Goal: Complete application form: Complete application form

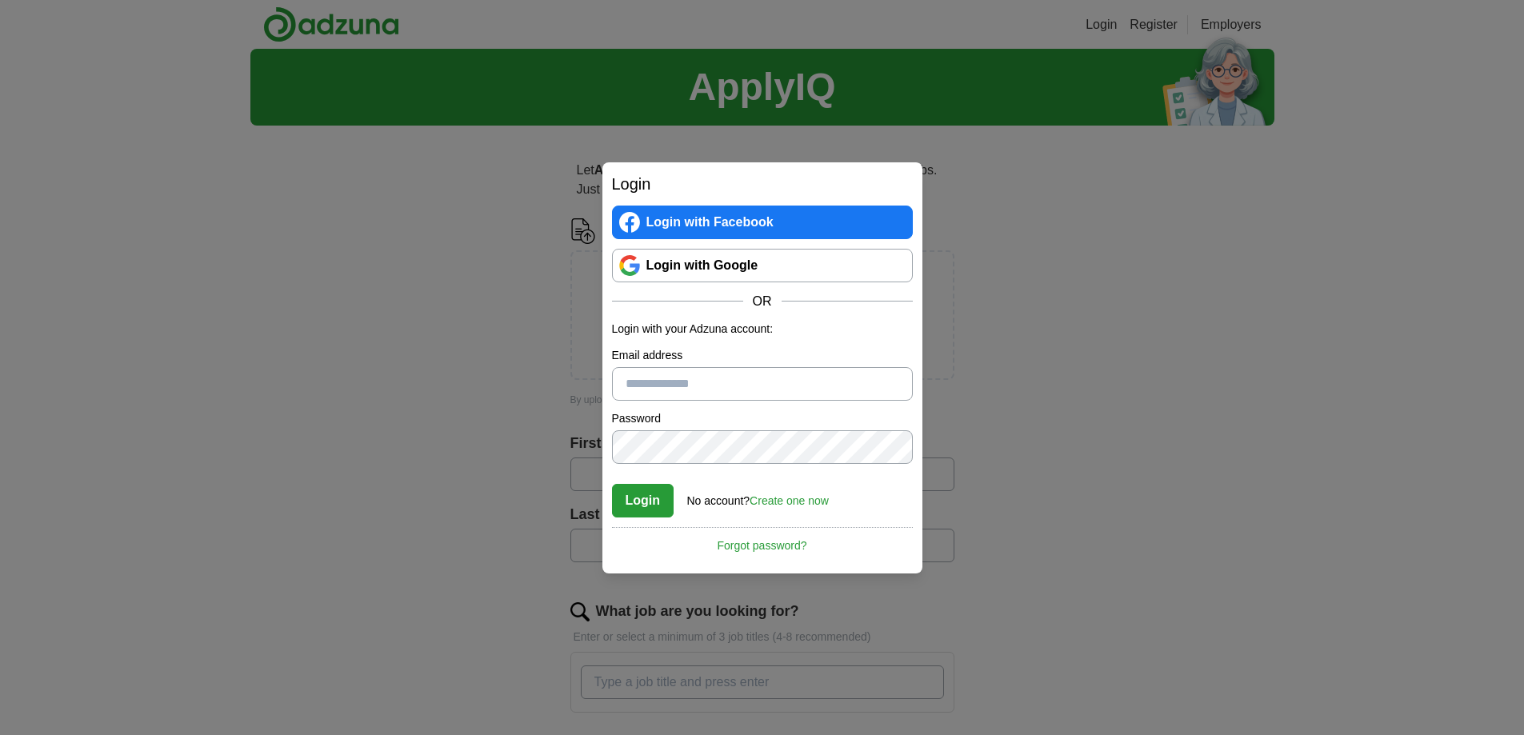
click at [771, 495] on link "Create one now" at bounding box center [789, 501] width 79 height 13
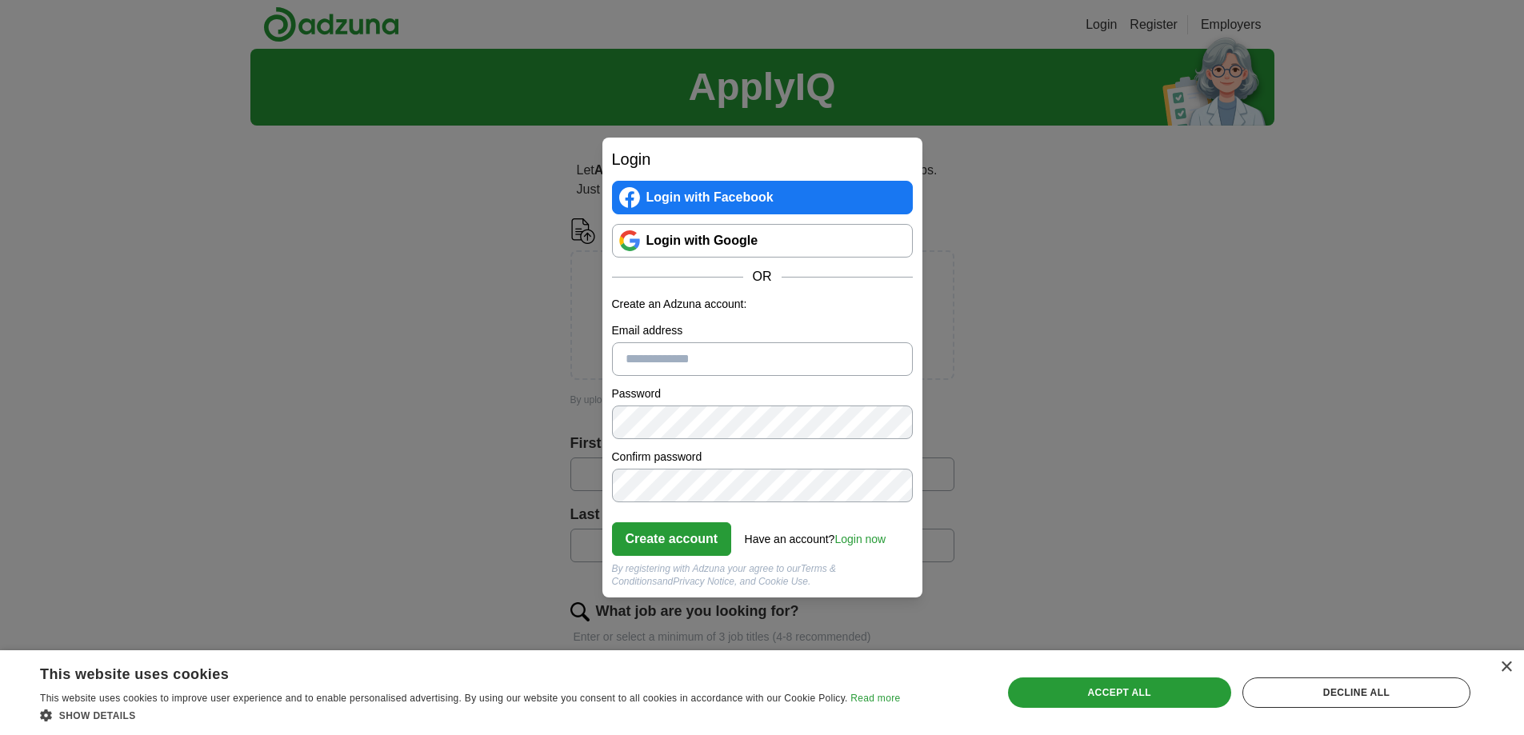
click at [678, 360] on input "Email address" at bounding box center [762, 360] width 301 height 34
type input "**********"
click at [684, 546] on button "Create account" at bounding box center [672, 540] width 120 height 34
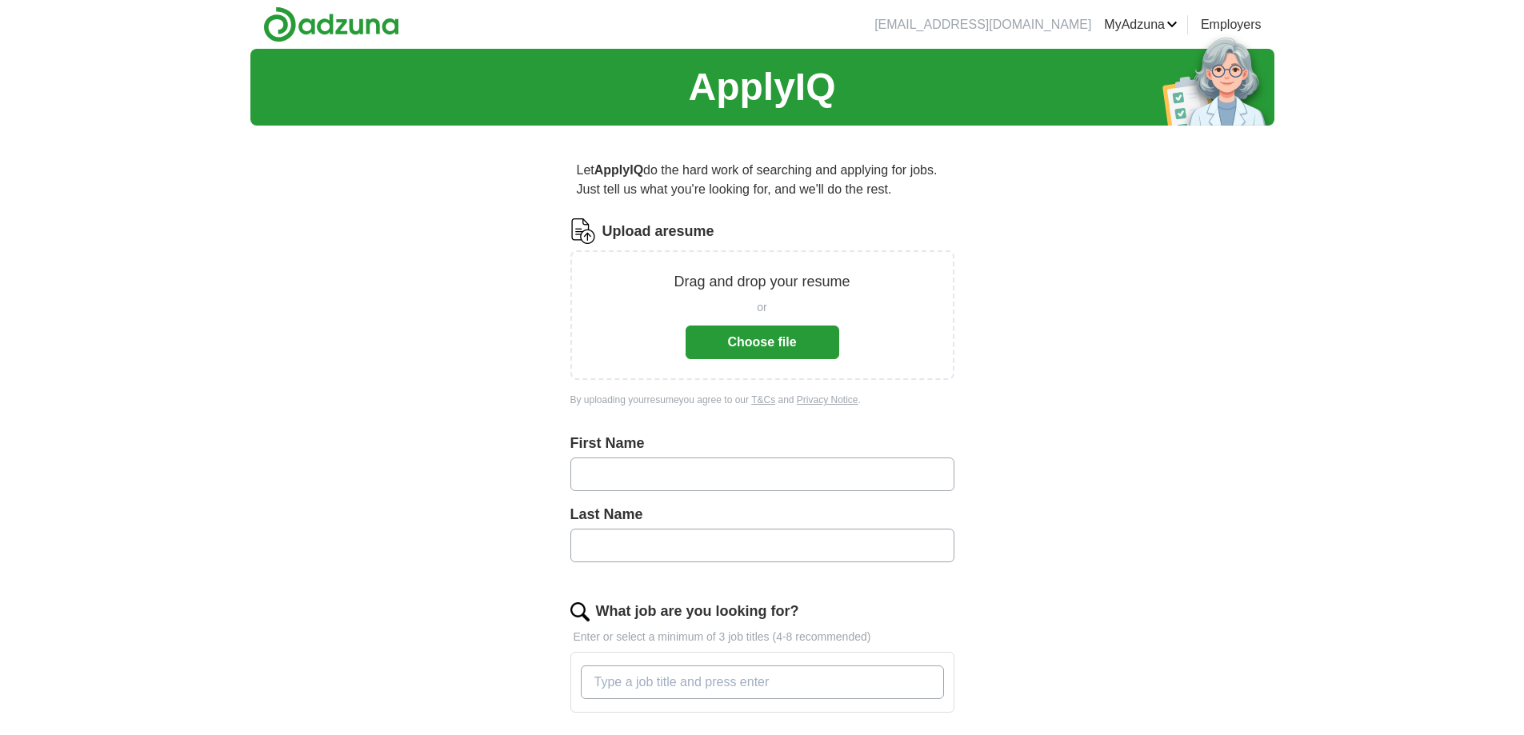
click at [731, 348] on button "Choose file" at bounding box center [763, 343] width 154 height 34
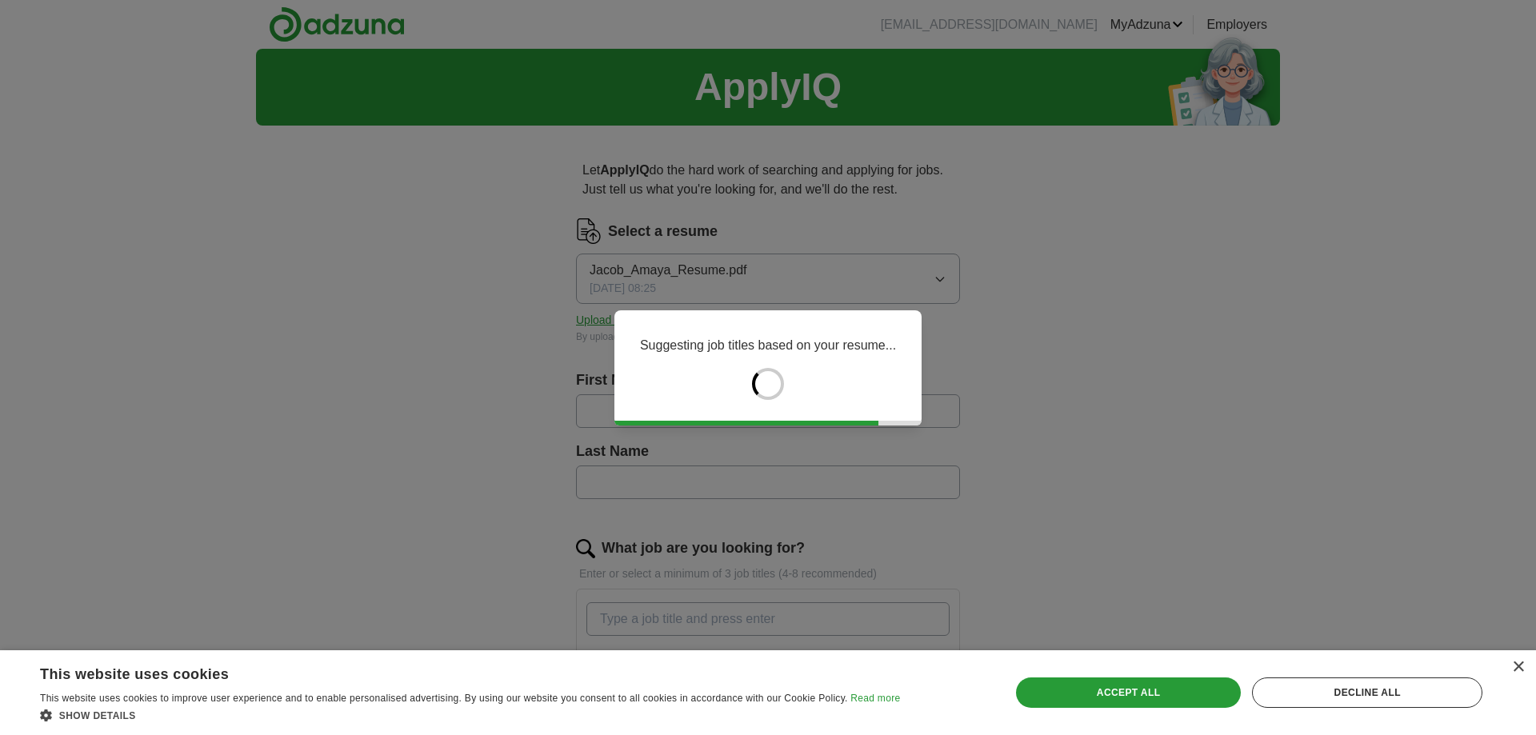
type input "*****"
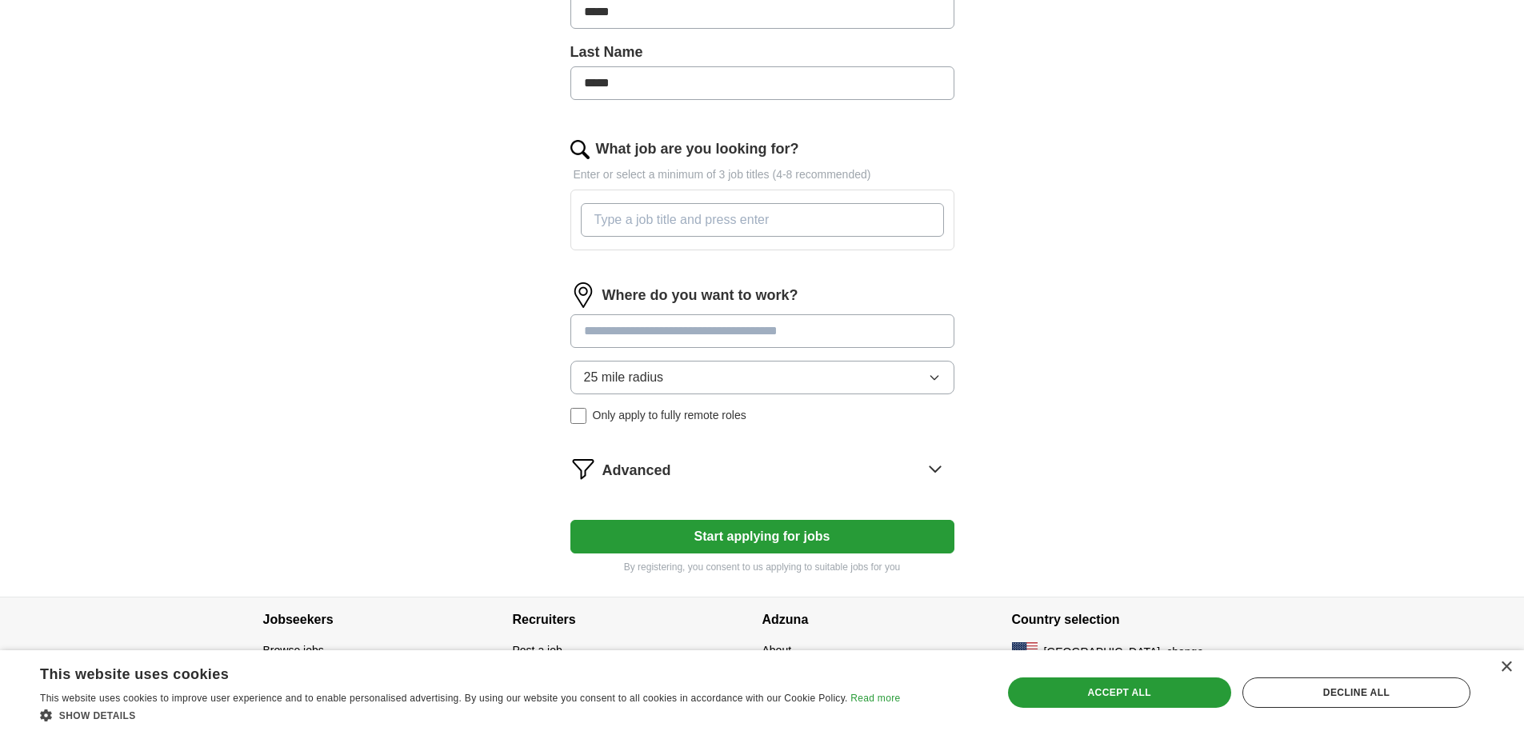
scroll to position [400, 0]
click at [673, 222] on input "What job are you looking for?" at bounding box center [762, 219] width 363 height 34
type input "M"
type input "Digital Marketing Manager"
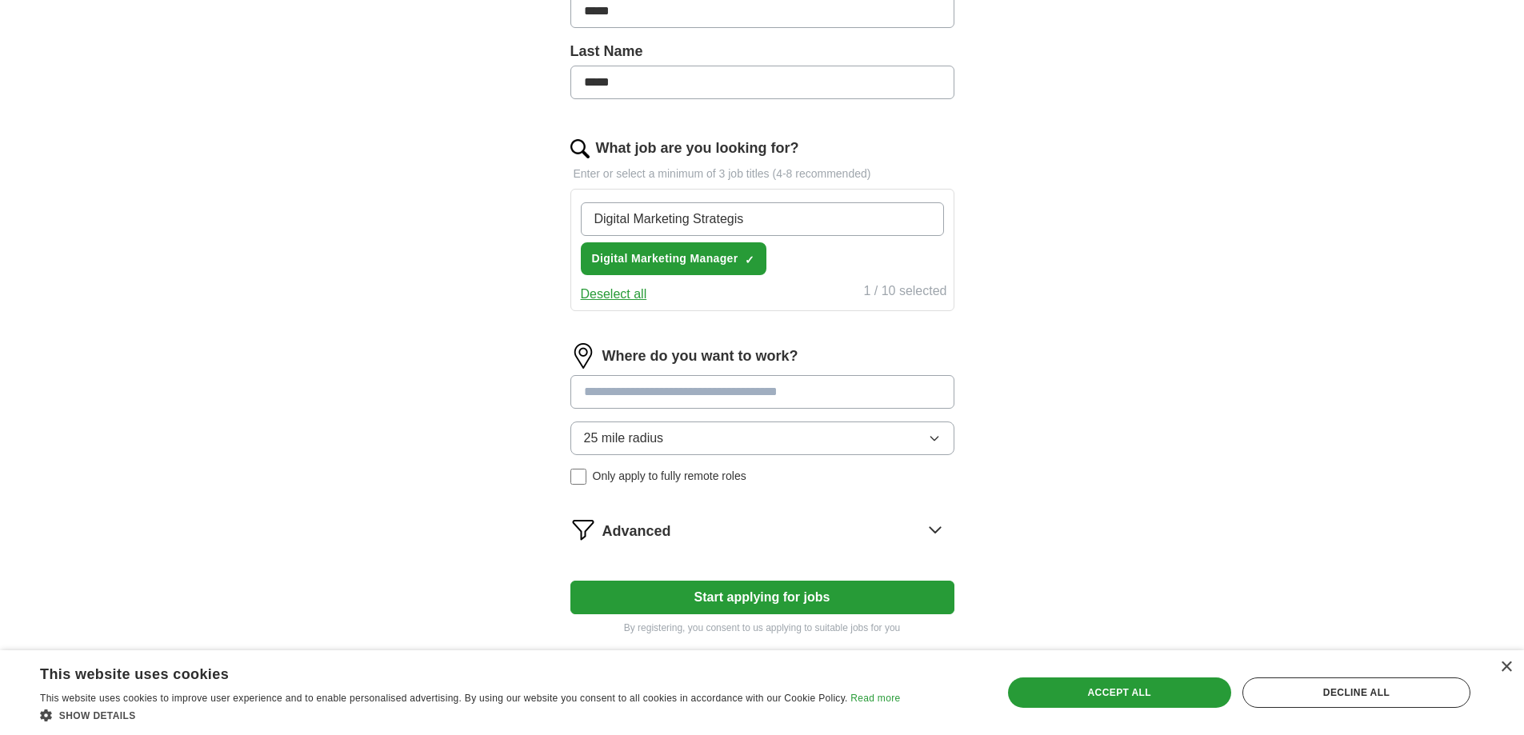
type input "Digital Marketing Strategist"
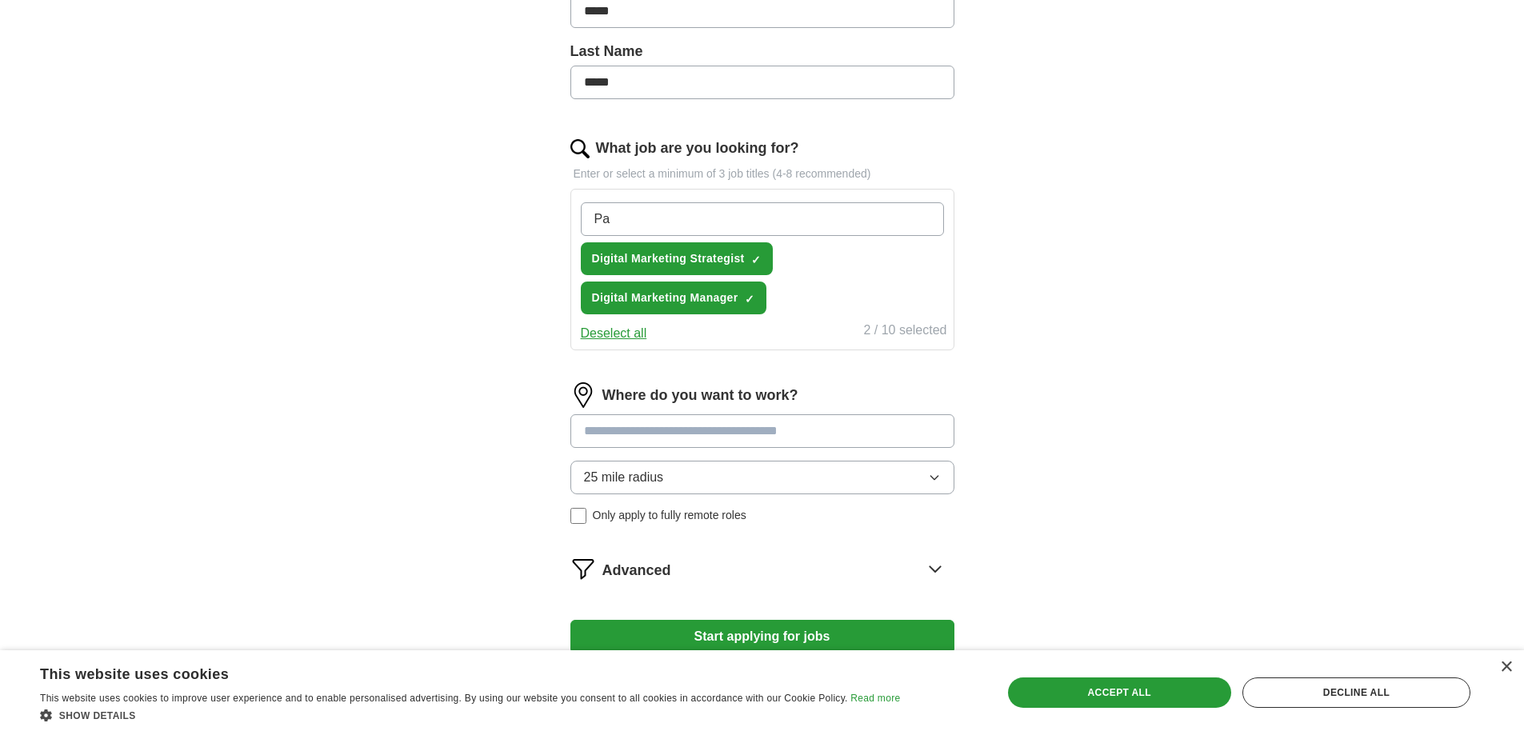
type input "P"
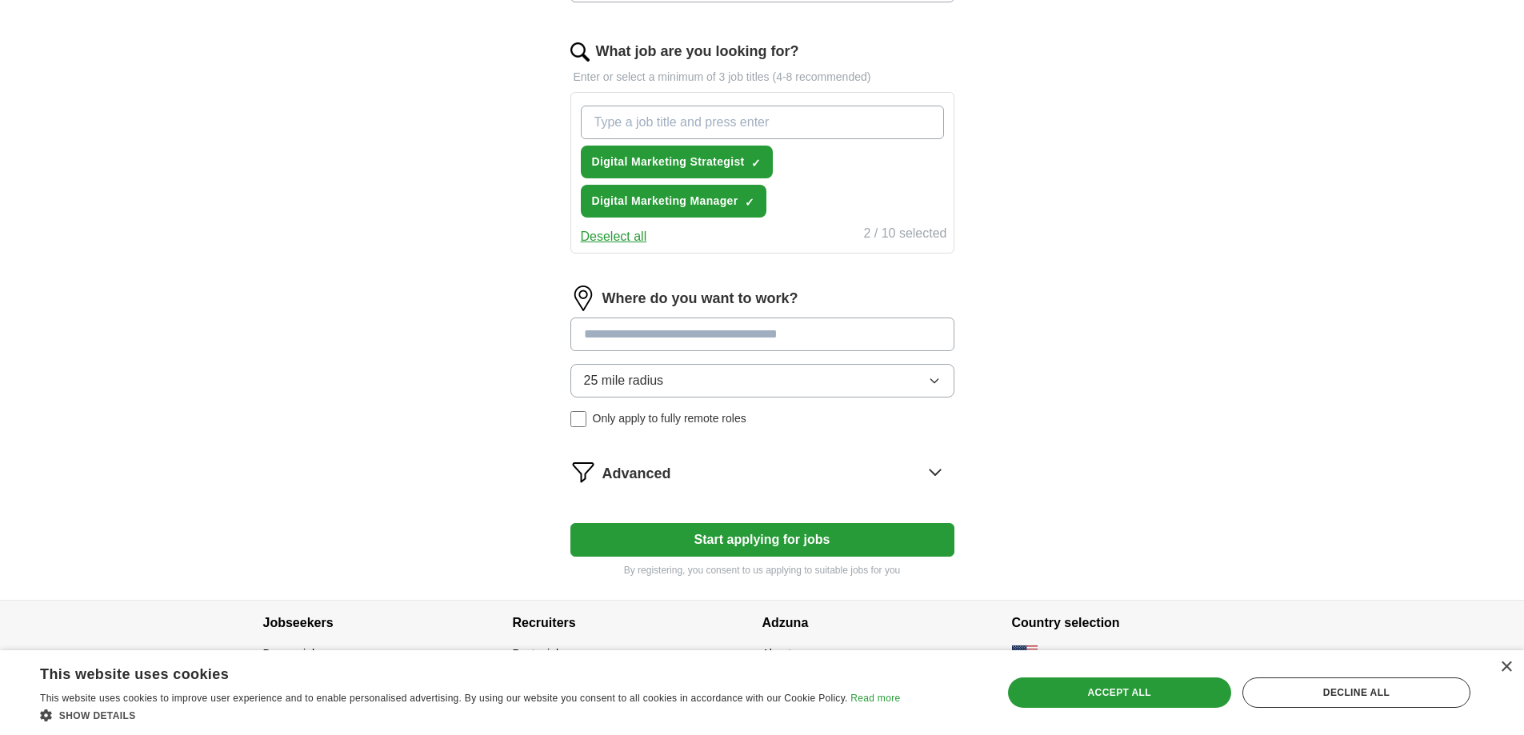
scroll to position [523, 0]
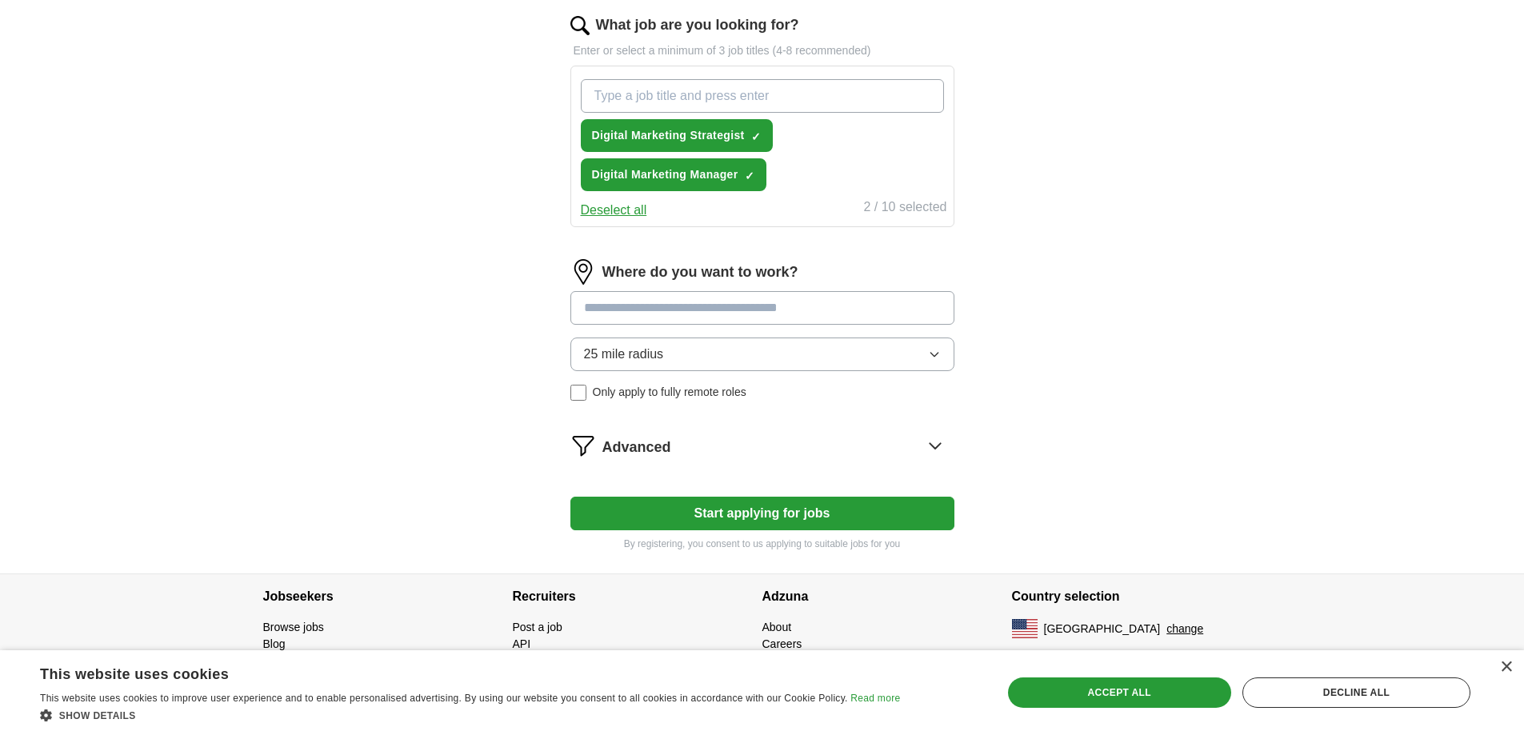
click at [681, 391] on div "25 mile radius Only apply to fully remote roles" at bounding box center [763, 369] width 384 height 63
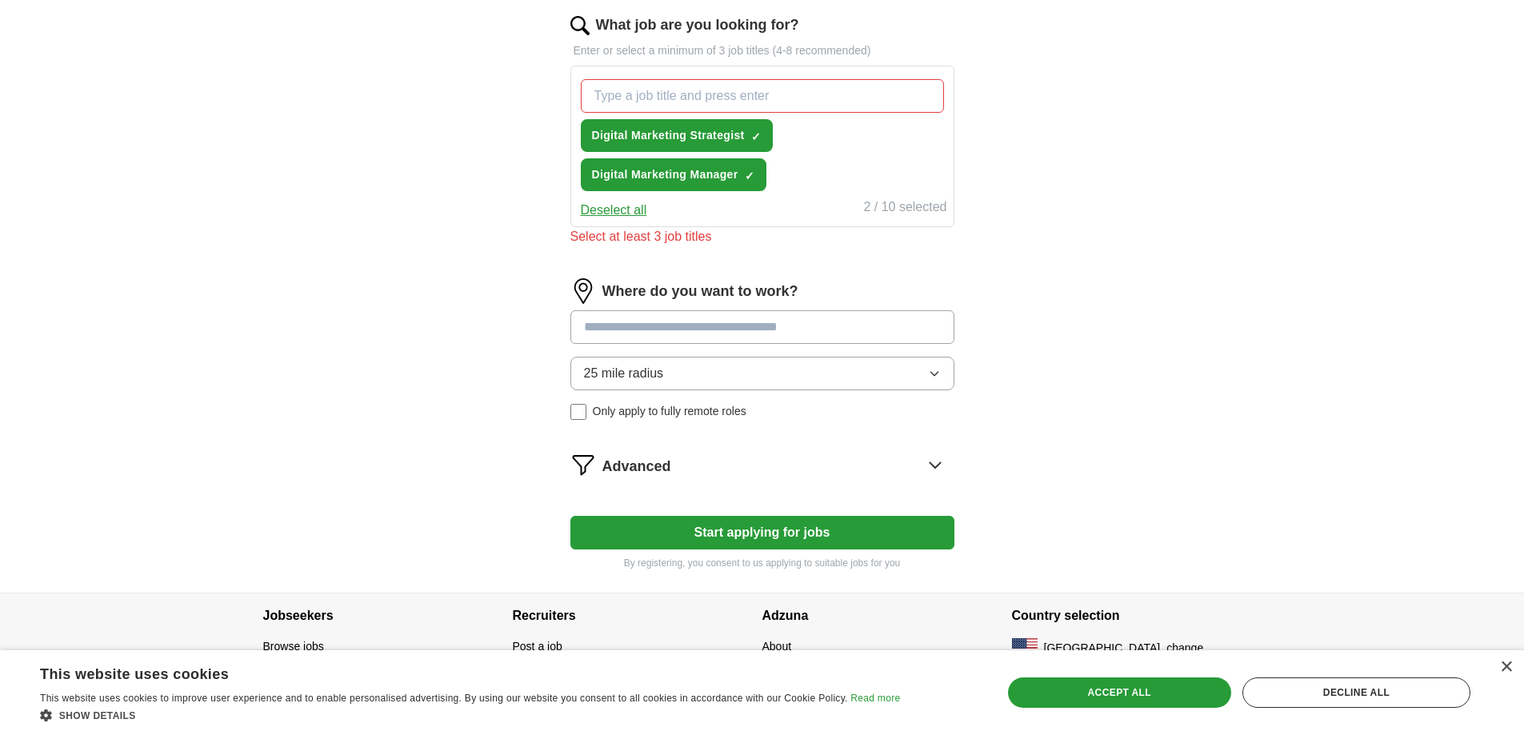
drag, startPoint x: 1174, startPoint y: 161, endPoint x: 1013, endPoint y: 124, distance: 165.0
click at [1174, 161] on div "ApplyIQ Let ApplyIQ do the hard work of searching and applying for jobs. Just t…" at bounding box center [762, 59] width 1024 height 1068
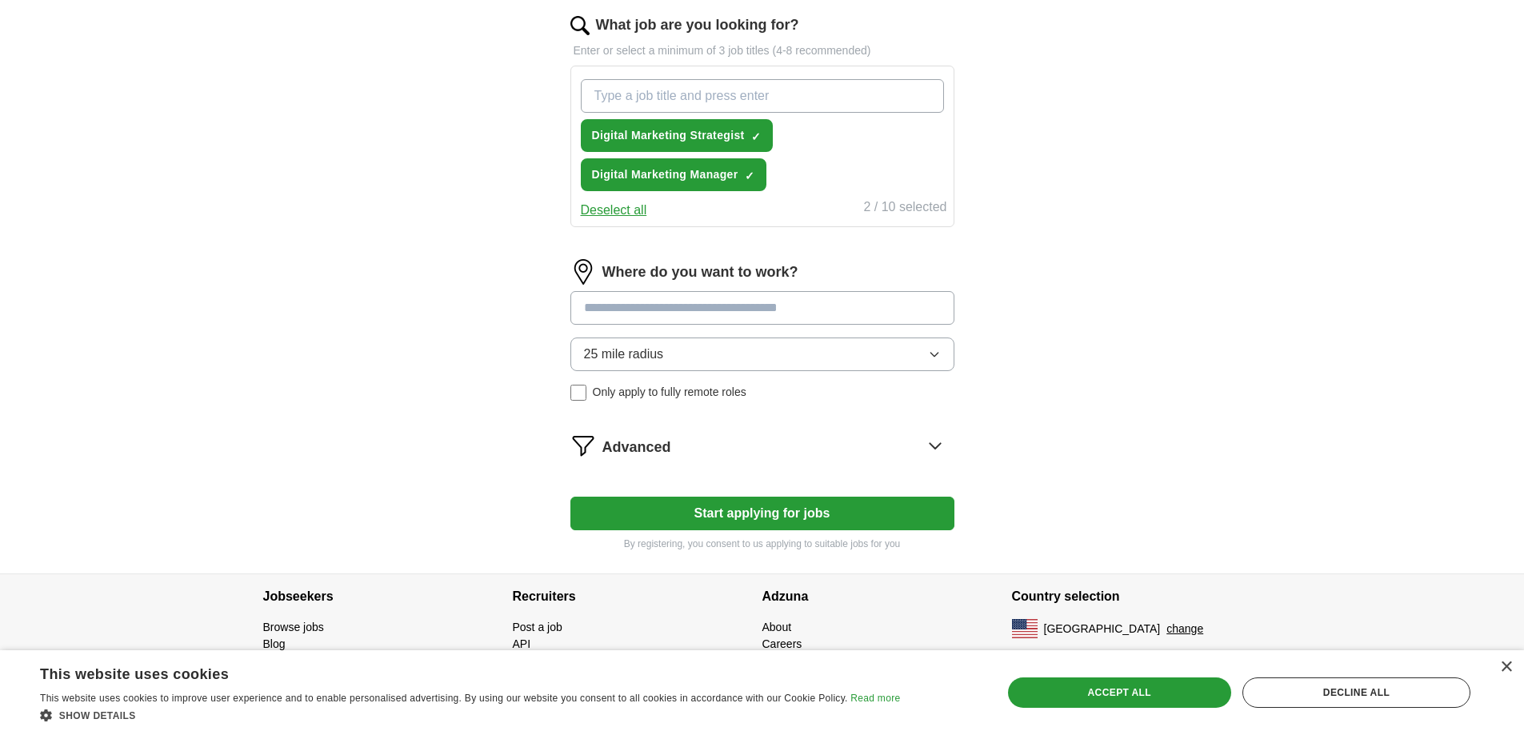
click at [795, 98] on input "What job are you looking for?" at bounding box center [762, 96] width 363 height 34
type input "Paid Search Manager"
type input "Google Ads Specialist"
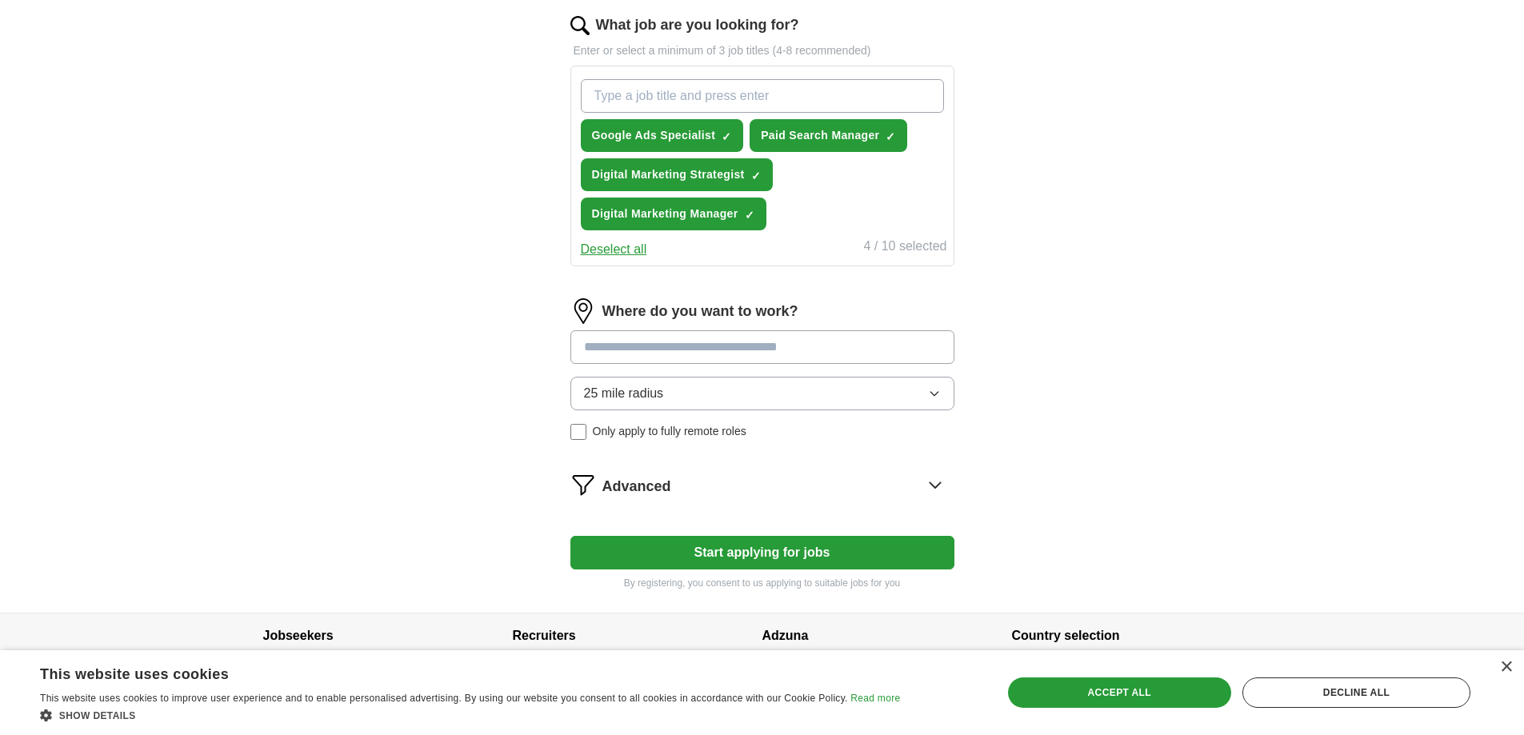
type input "G"
type input "S"
type input "Paid Search Strategist"
click at [652, 431] on span "Only apply to fully remote roles" at bounding box center [670, 431] width 154 height 17
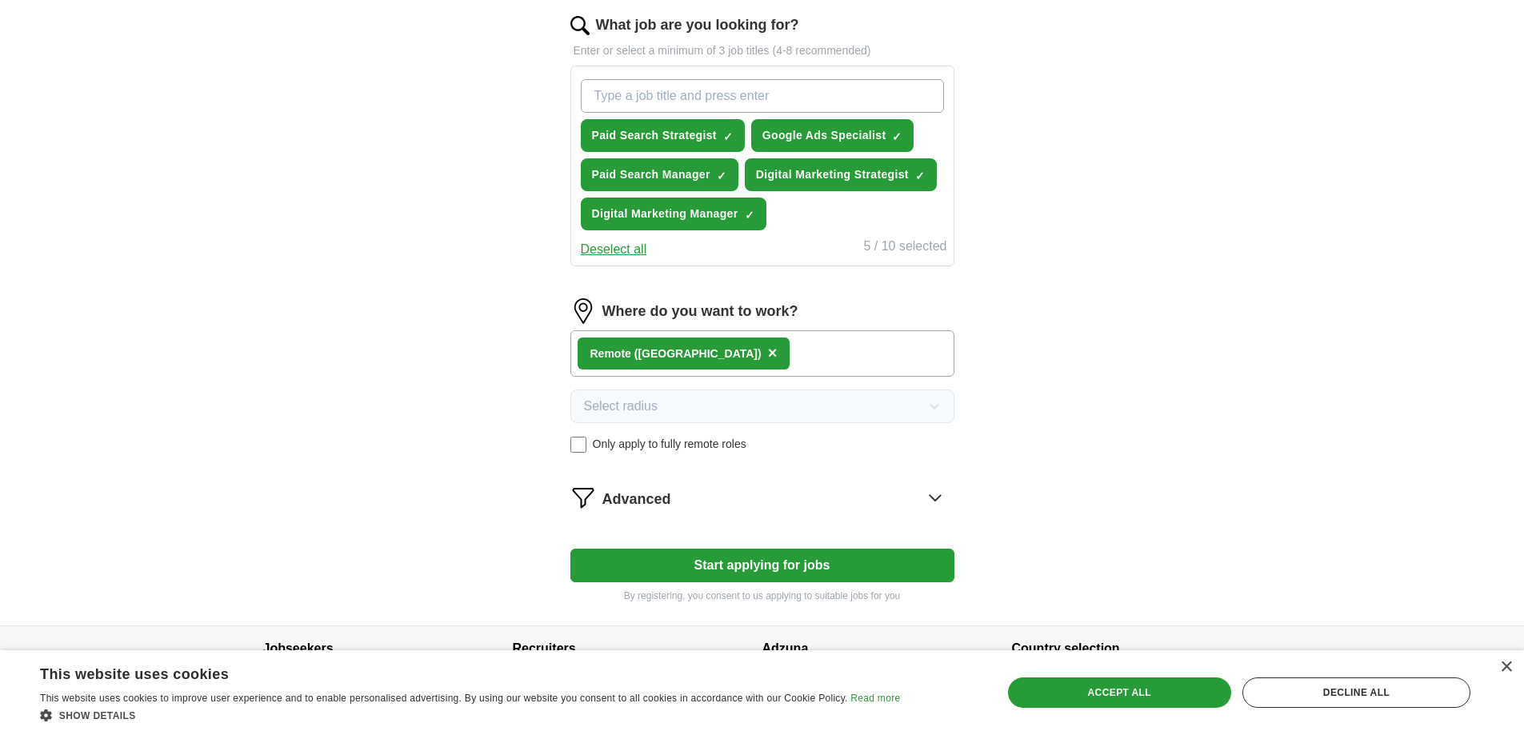
click at [687, 503] on div "Advanced" at bounding box center [779, 498] width 352 height 26
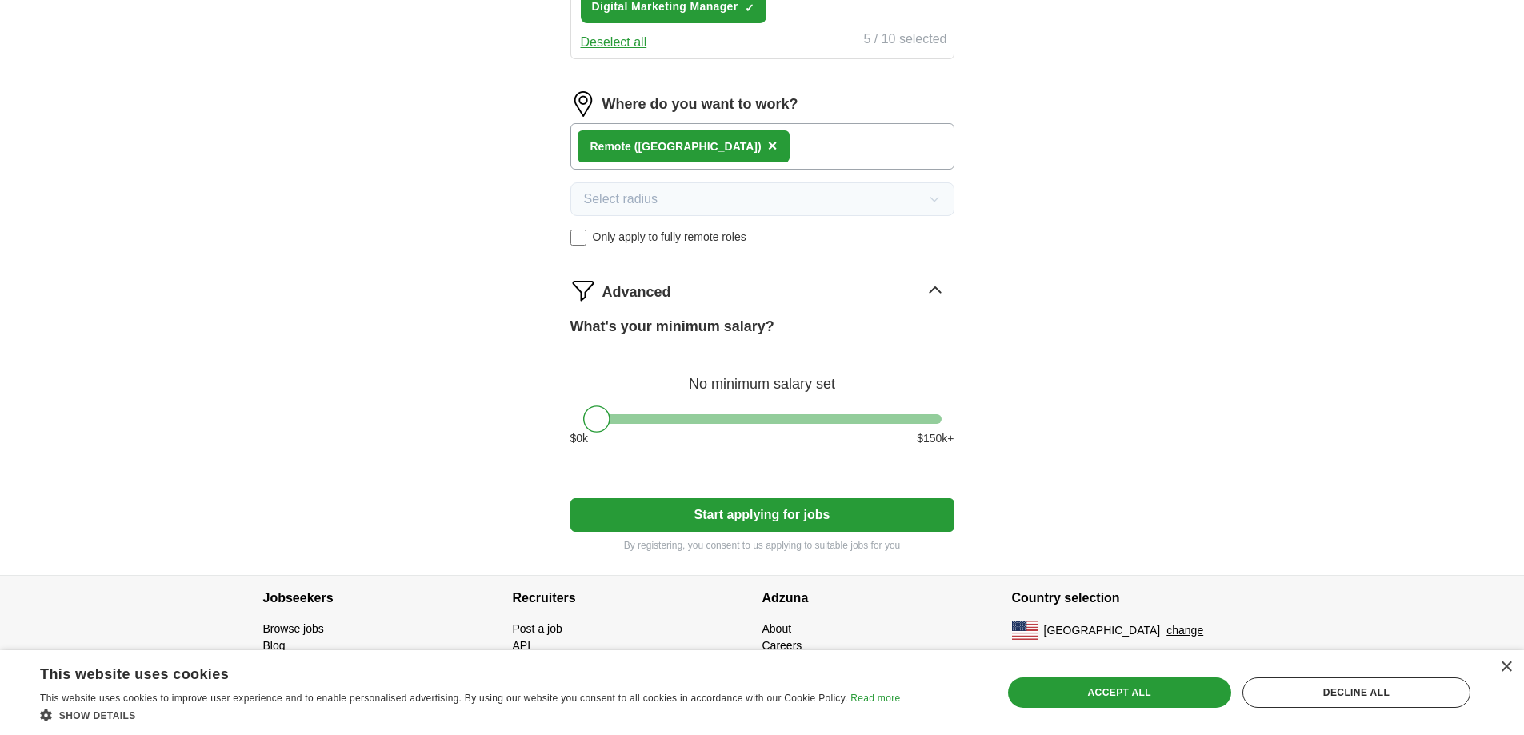
scroll to position [732, 0]
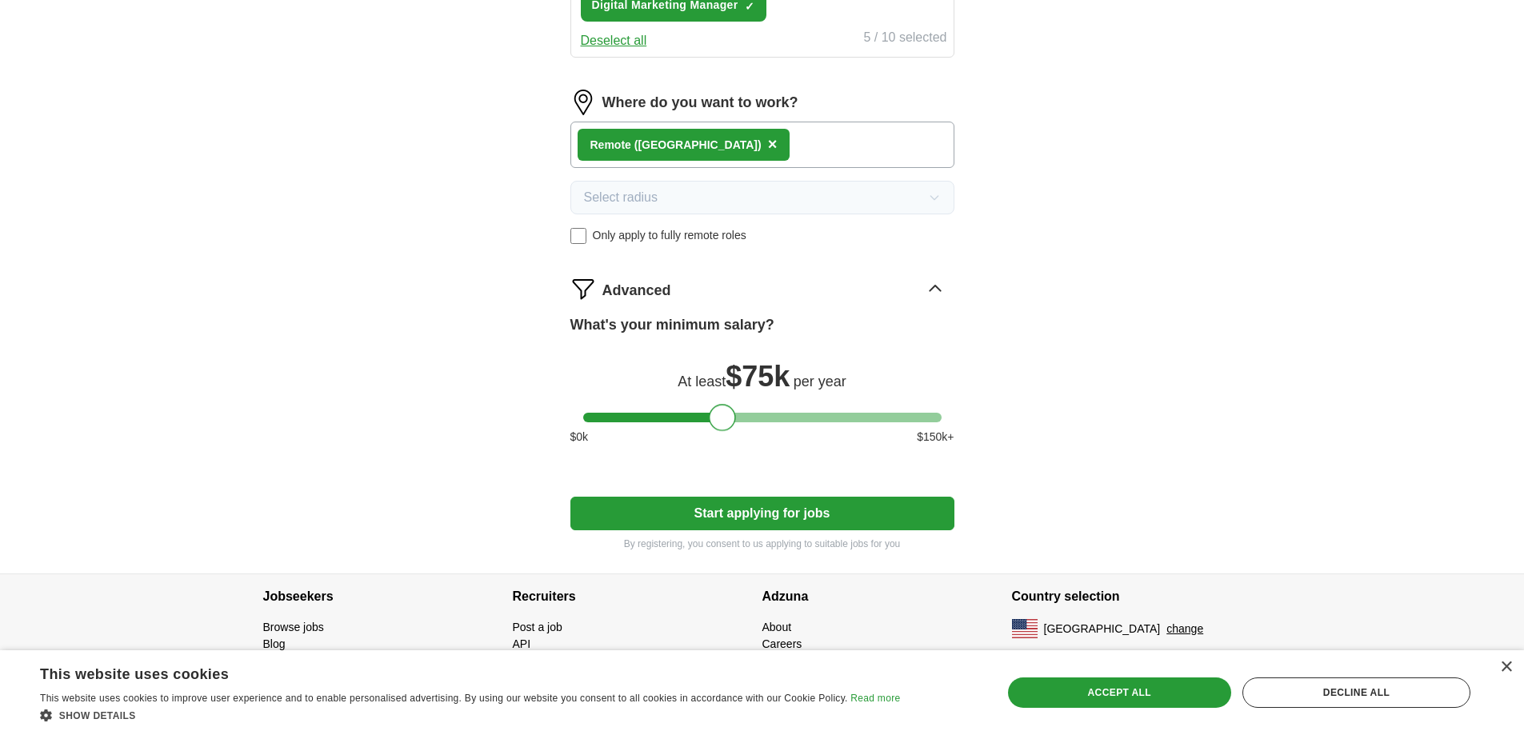
drag, startPoint x: 601, startPoint y: 423, endPoint x: 726, endPoint y: 435, distance: 125.4
click at [726, 435] on div "What's your minimum salary? At least $ 75k per year $ 0 k $ 150 k+" at bounding box center [763, 387] width 384 height 144
click at [753, 509] on button "Start applying for jobs" at bounding box center [763, 514] width 384 height 34
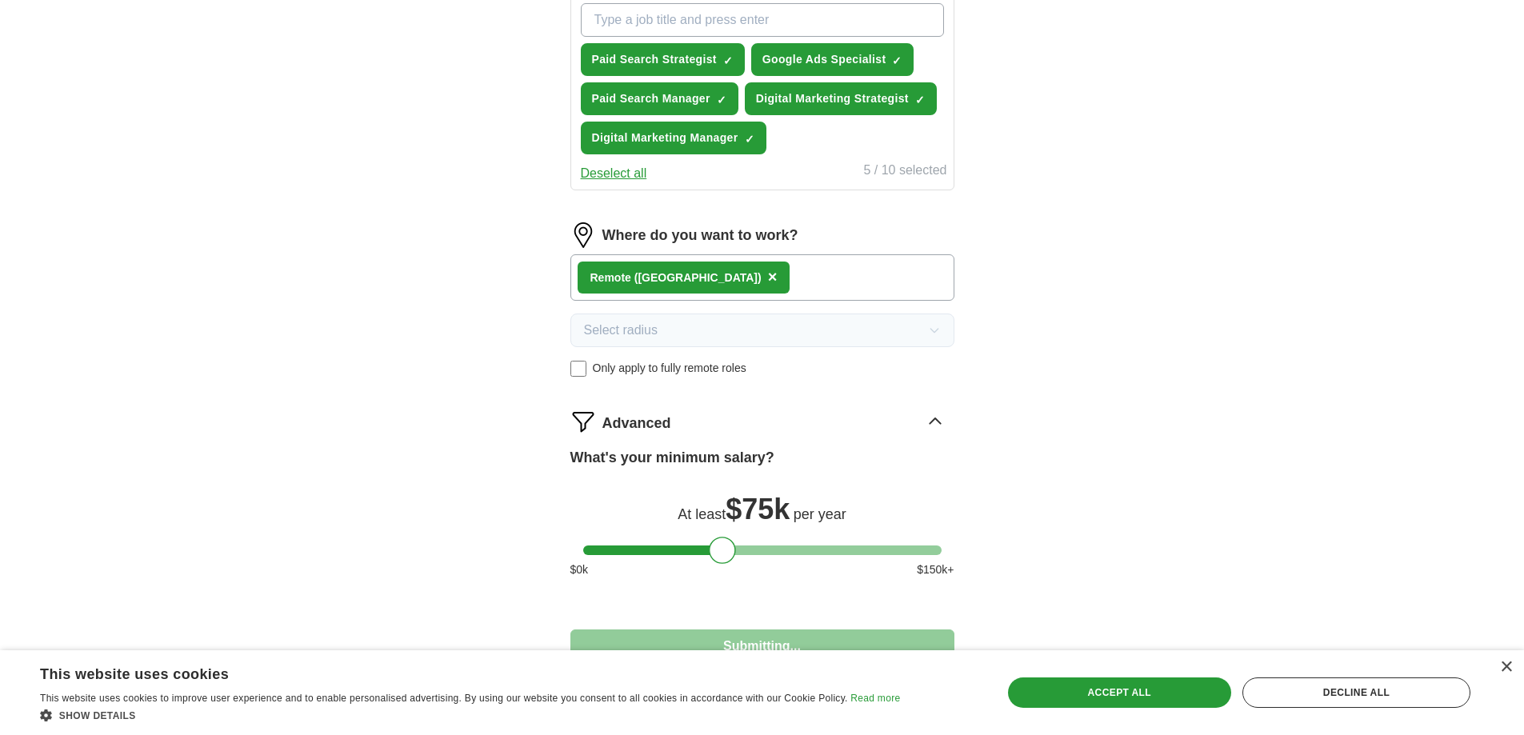
select select "**"
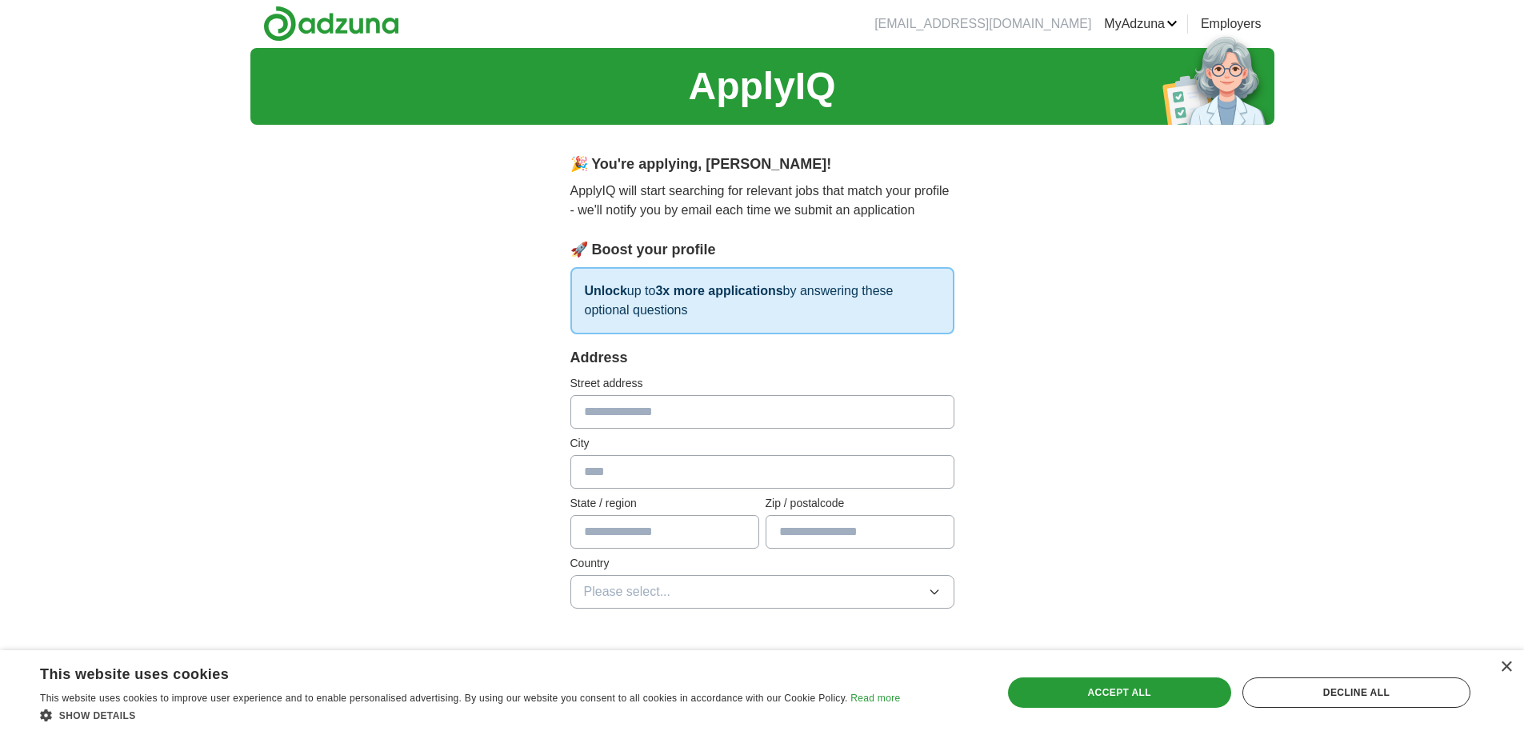
scroll to position [0, 0]
click at [689, 425] on input "text" at bounding box center [763, 413] width 384 height 34
type input "**********"
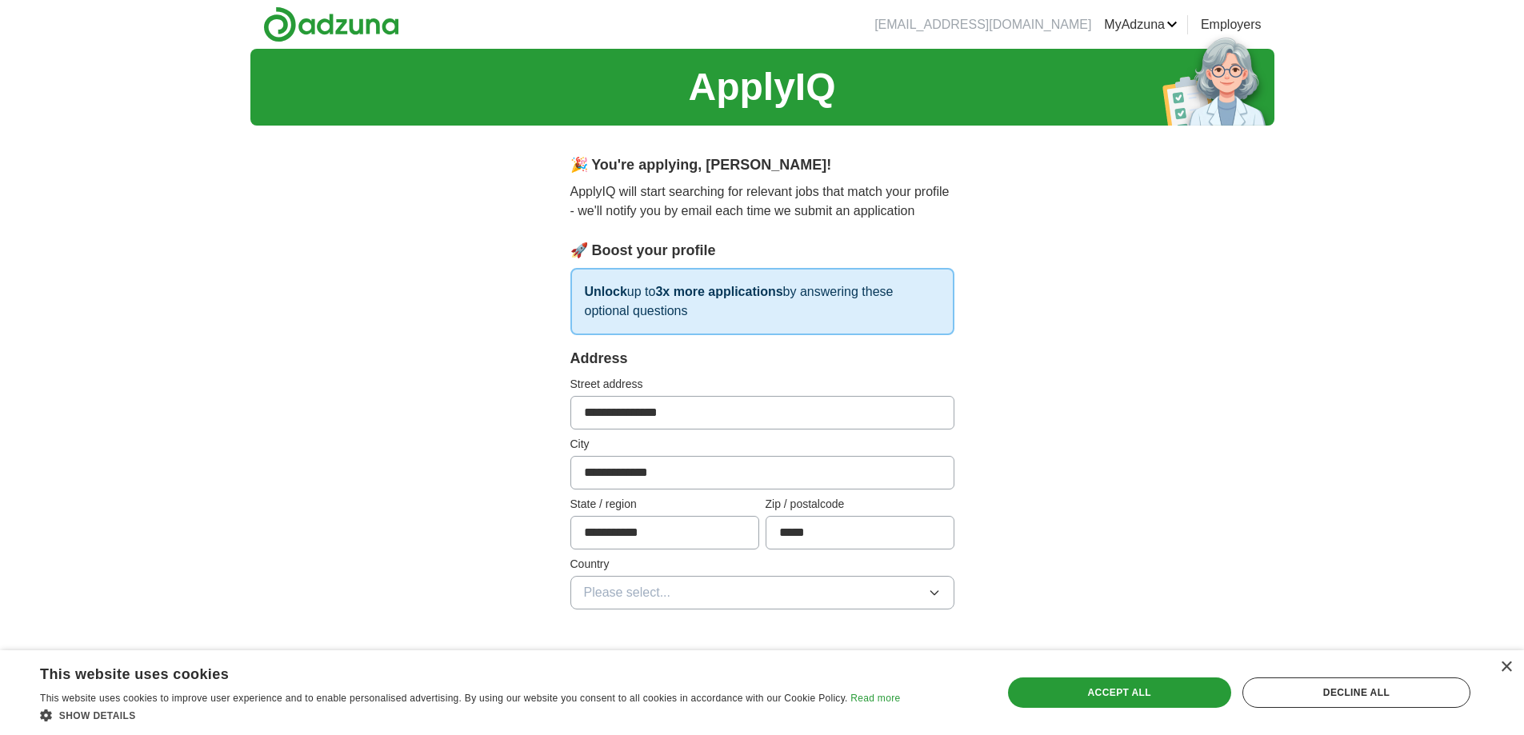
type input "*****"
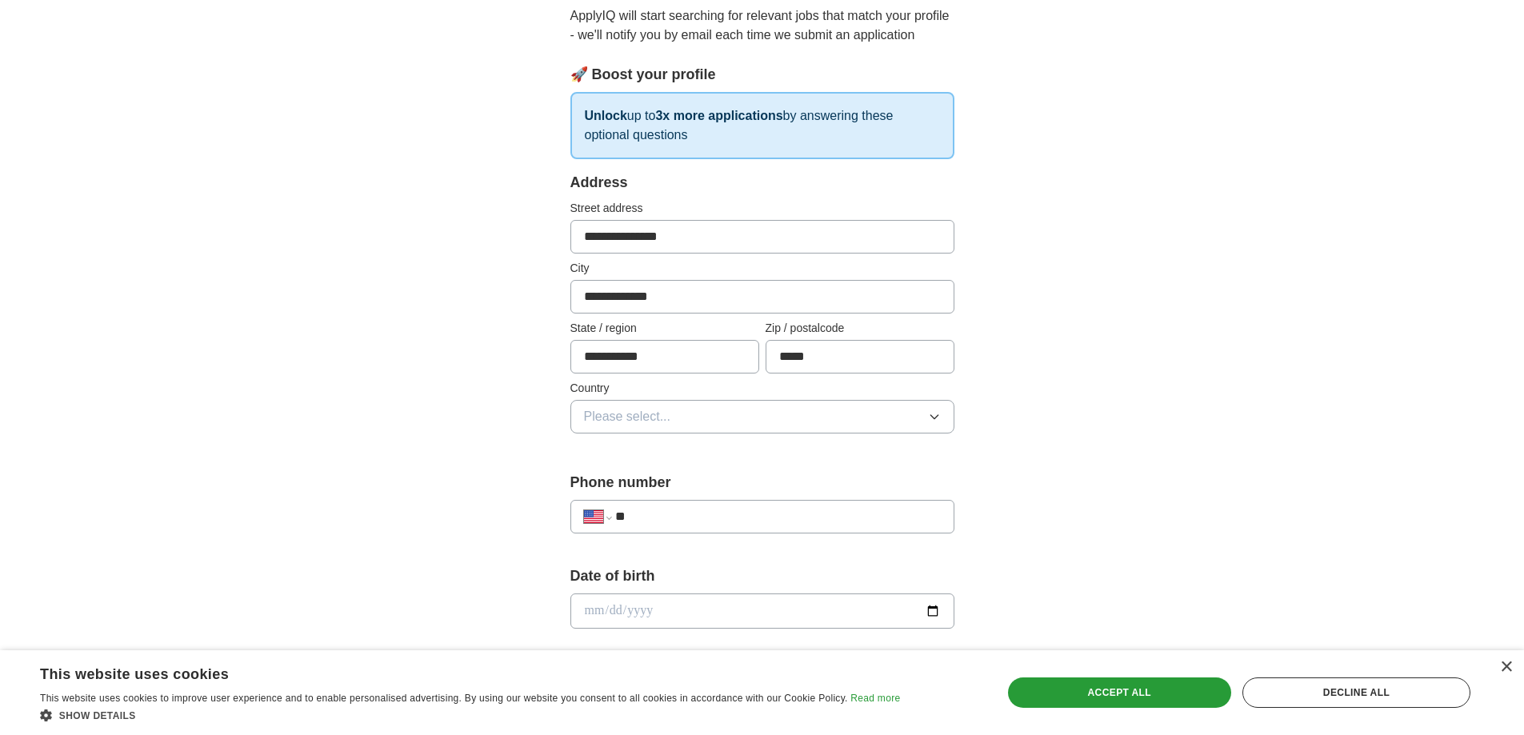
scroll to position [240, 0]
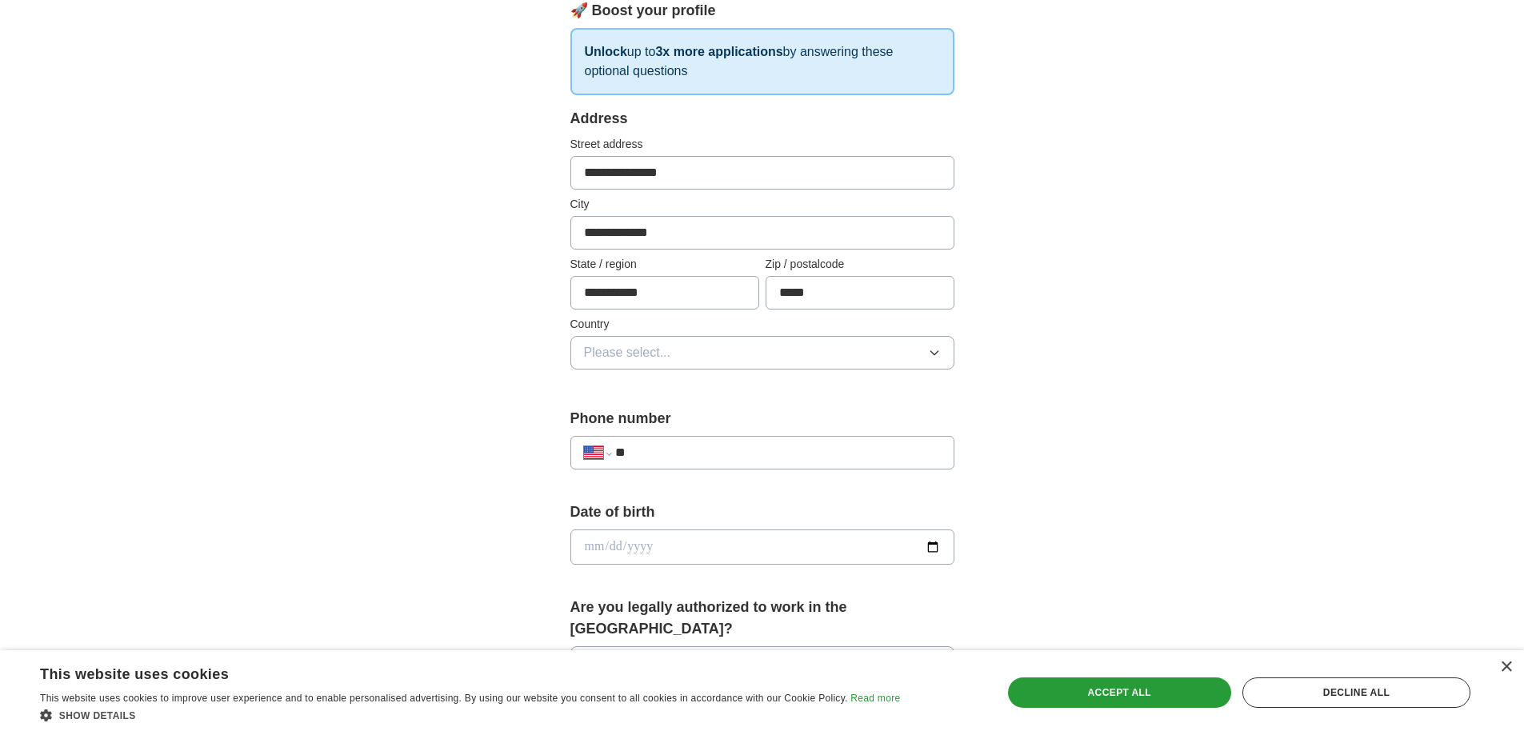
drag, startPoint x: 656, startPoint y: 377, endPoint x: 657, endPoint y: 357, distance: 20.0
click at [657, 374] on div "**********" at bounding box center [763, 248] width 384 height 281
drag, startPoint x: 658, startPoint y: 354, endPoint x: 659, endPoint y: 372, distance: 18.4
click at [658, 355] on span "Please select..." at bounding box center [627, 352] width 87 height 19
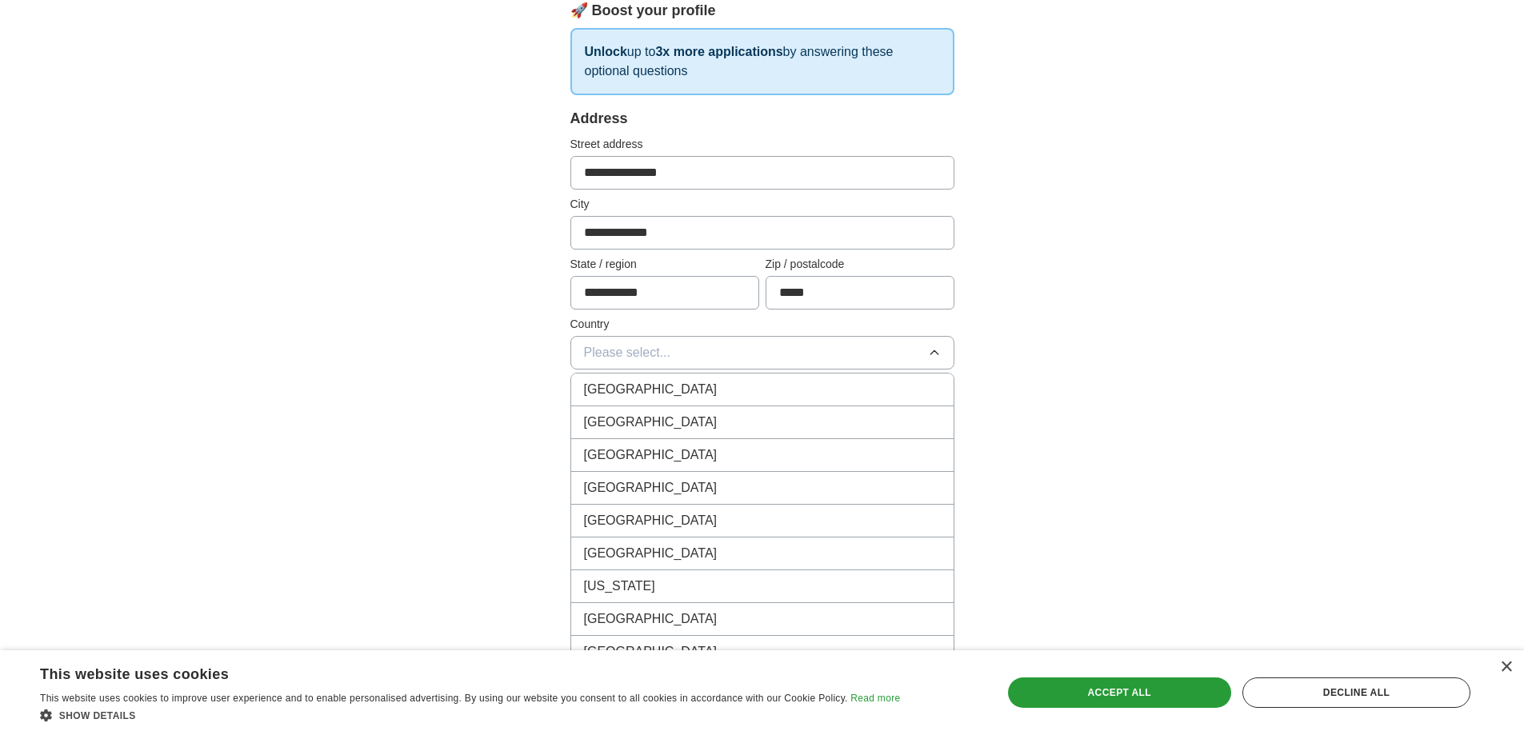
click at [669, 427] on div "United States" at bounding box center [762, 422] width 357 height 19
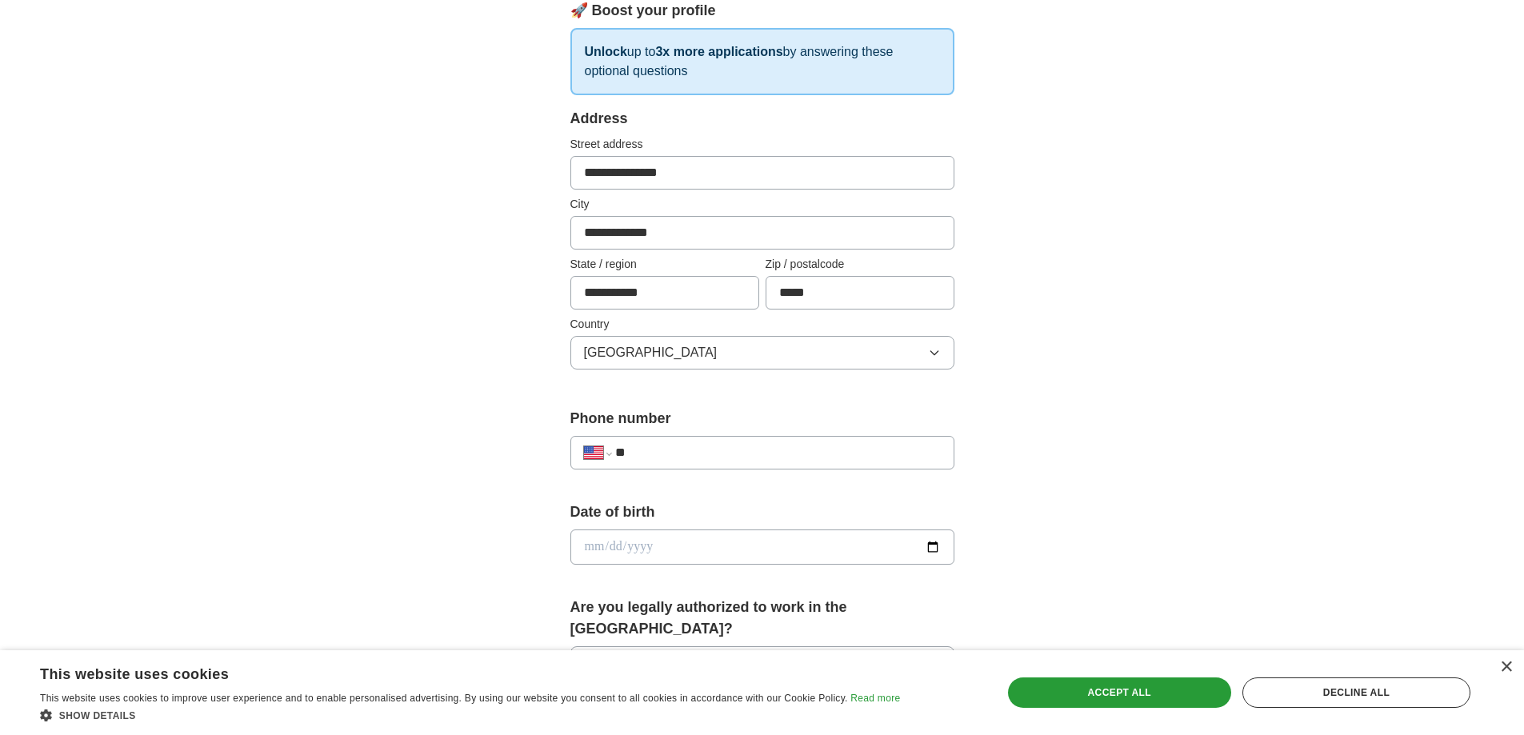
click at [675, 451] on input "**" at bounding box center [777, 452] width 325 height 19
type input "**********"
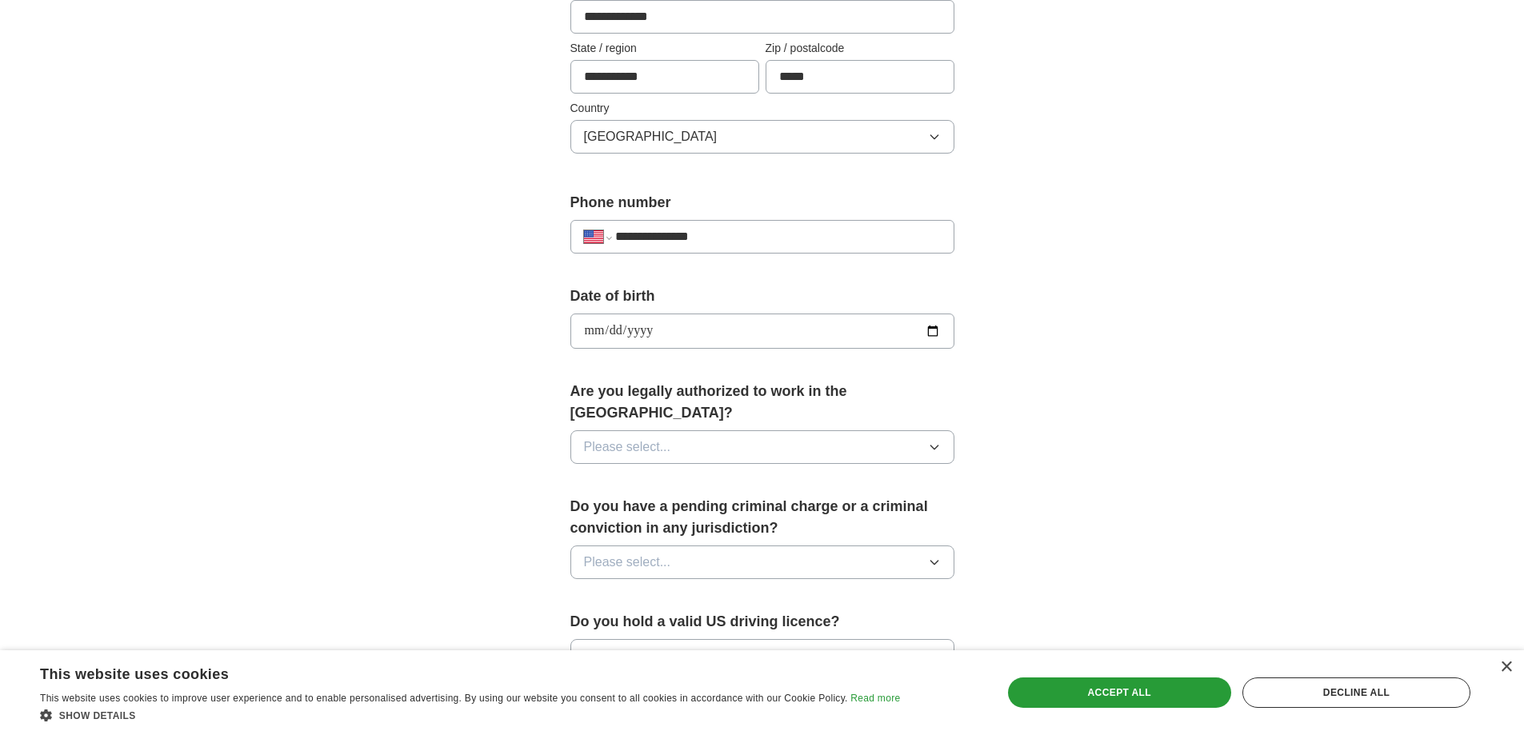
scroll to position [480, 0]
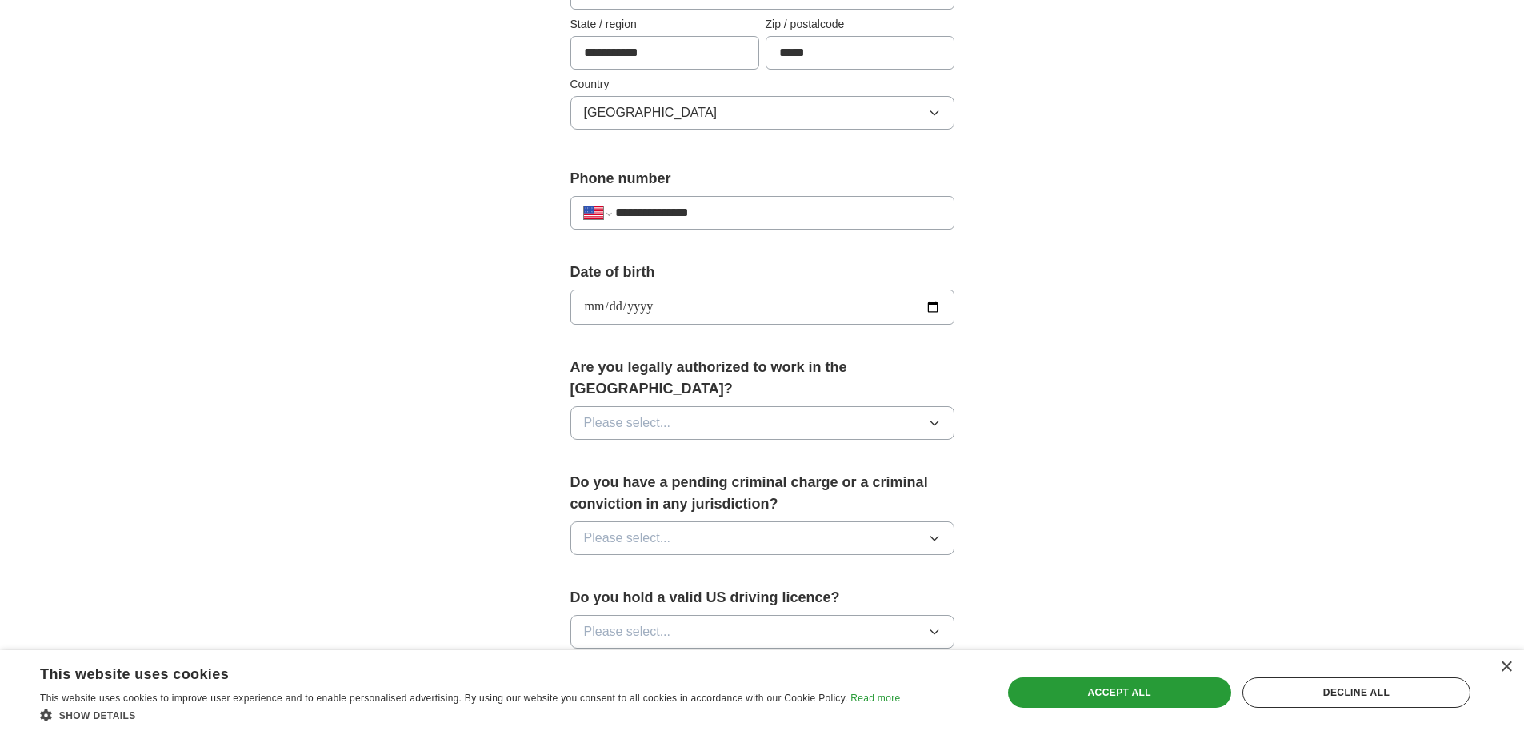
click at [719, 407] on button "Please select..." at bounding box center [763, 424] width 384 height 34
click at [627, 451] on div "Yes" at bounding box center [762, 460] width 357 height 19
click at [655, 529] on span "Please select..." at bounding box center [627, 538] width 87 height 19
drag, startPoint x: 593, startPoint y: 588, endPoint x: 615, endPoint y: 599, distance: 24.0
click at [595, 599] on span "No" at bounding box center [592, 608] width 16 height 19
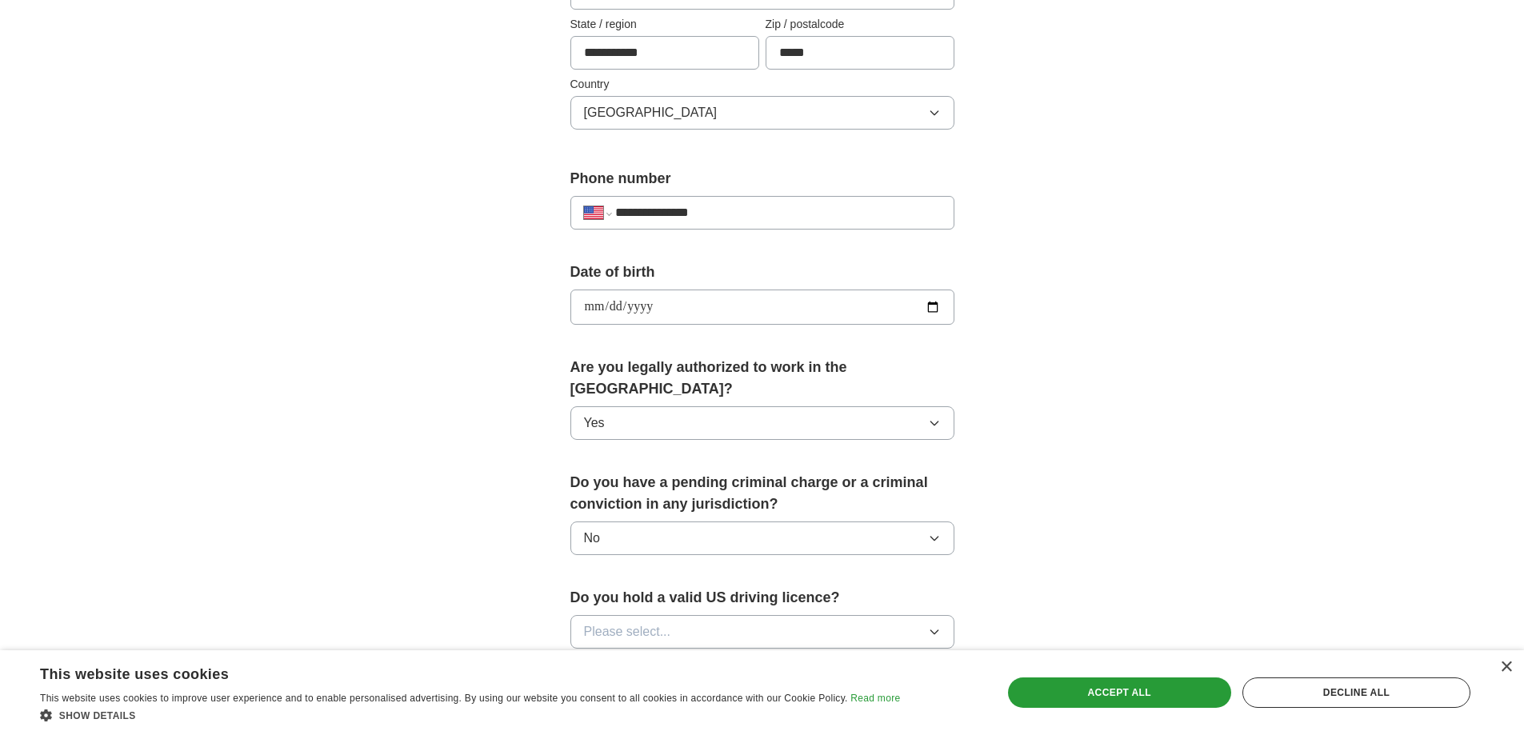
drag, startPoint x: 635, startPoint y: 615, endPoint x: 645, endPoint y: 630, distance: 18.4
click at [635, 623] on span "Please select..." at bounding box center [627, 632] width 87 height 19
drag, startPoint x: 625, startPoint y: 647, endPoint x: 572, endPoint y: 611, distance: 64.4
click at [623, 659] on div "Yes" at bounding box center [762, 668] width 357 height 19
drag, startPoint x: 499, startPoint y: 583, endPoint x: 519, endPoint y: 583, distance: 20.0
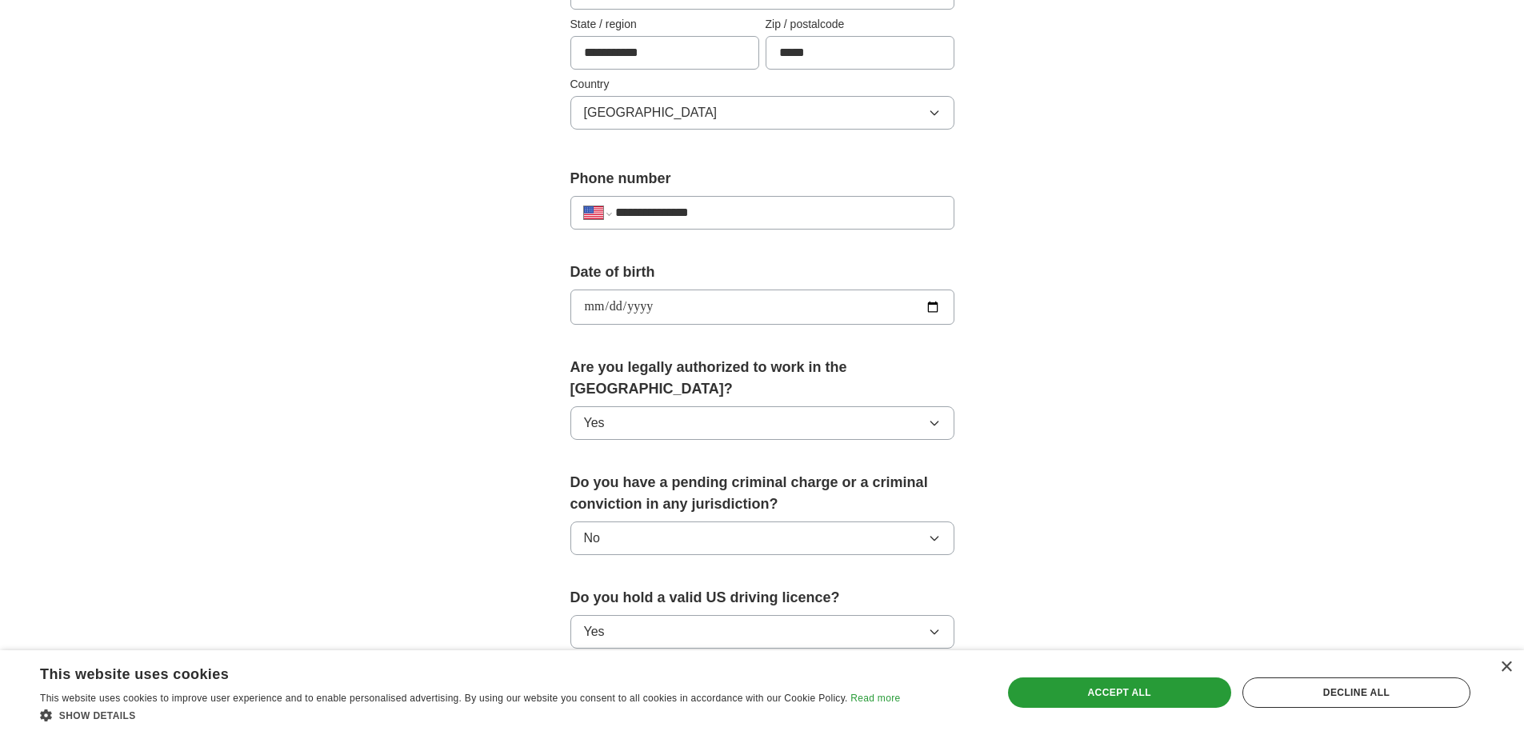
click at [500, 582] on div "**********" at bounding box center [762, 297] width 1024 height 1457
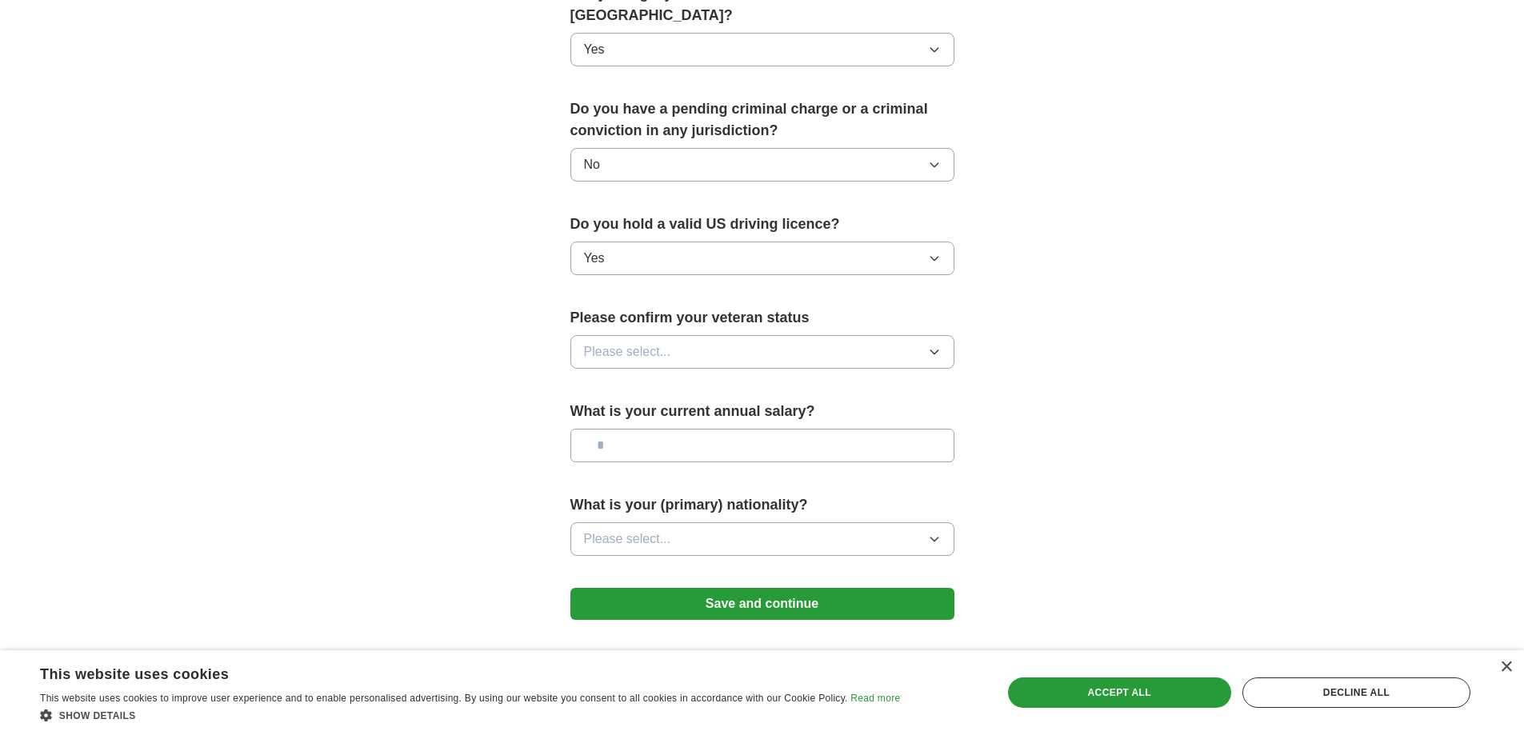
scroll to position [880, 0]
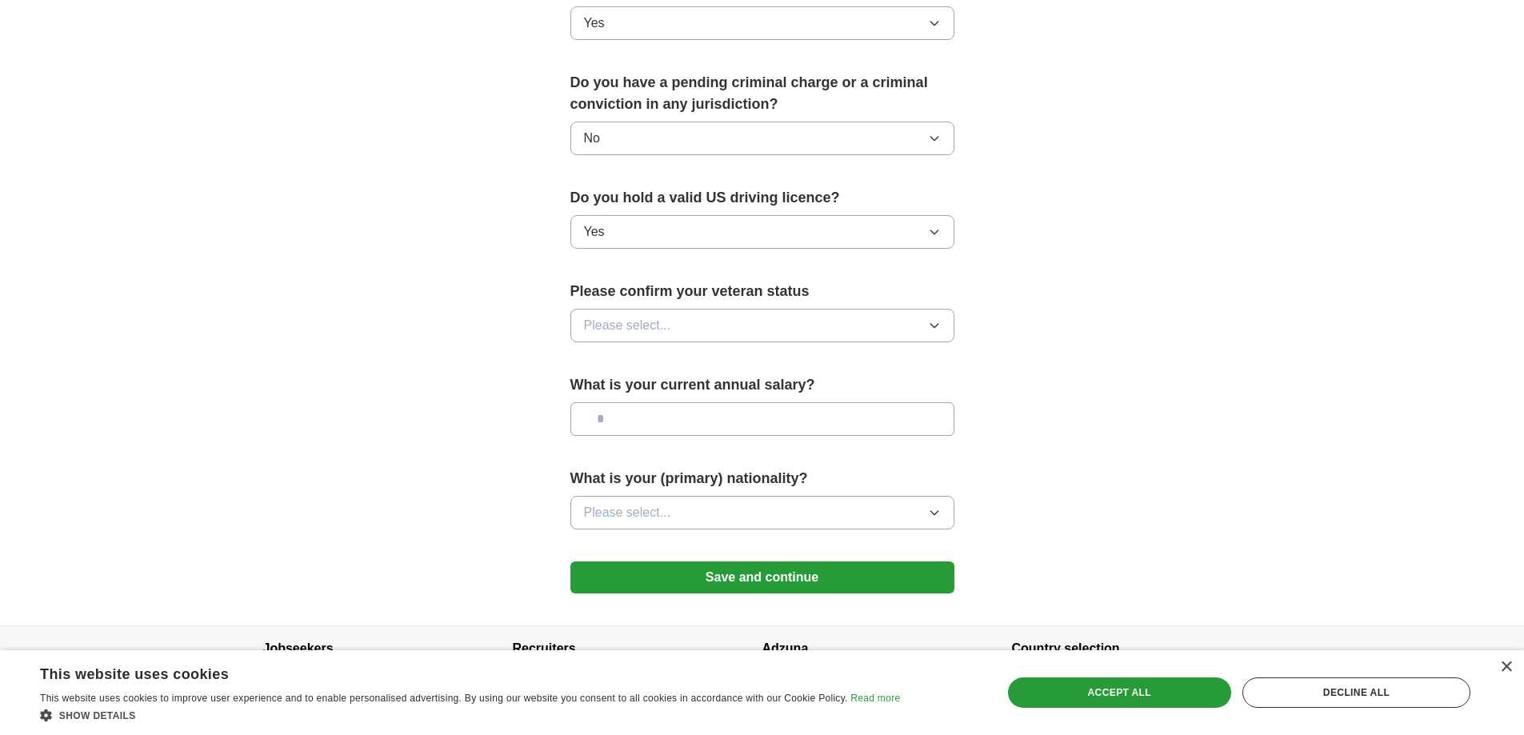
click at [652, 316] on span "Please select..." at bounding box center [627, 325] width 87 height 19
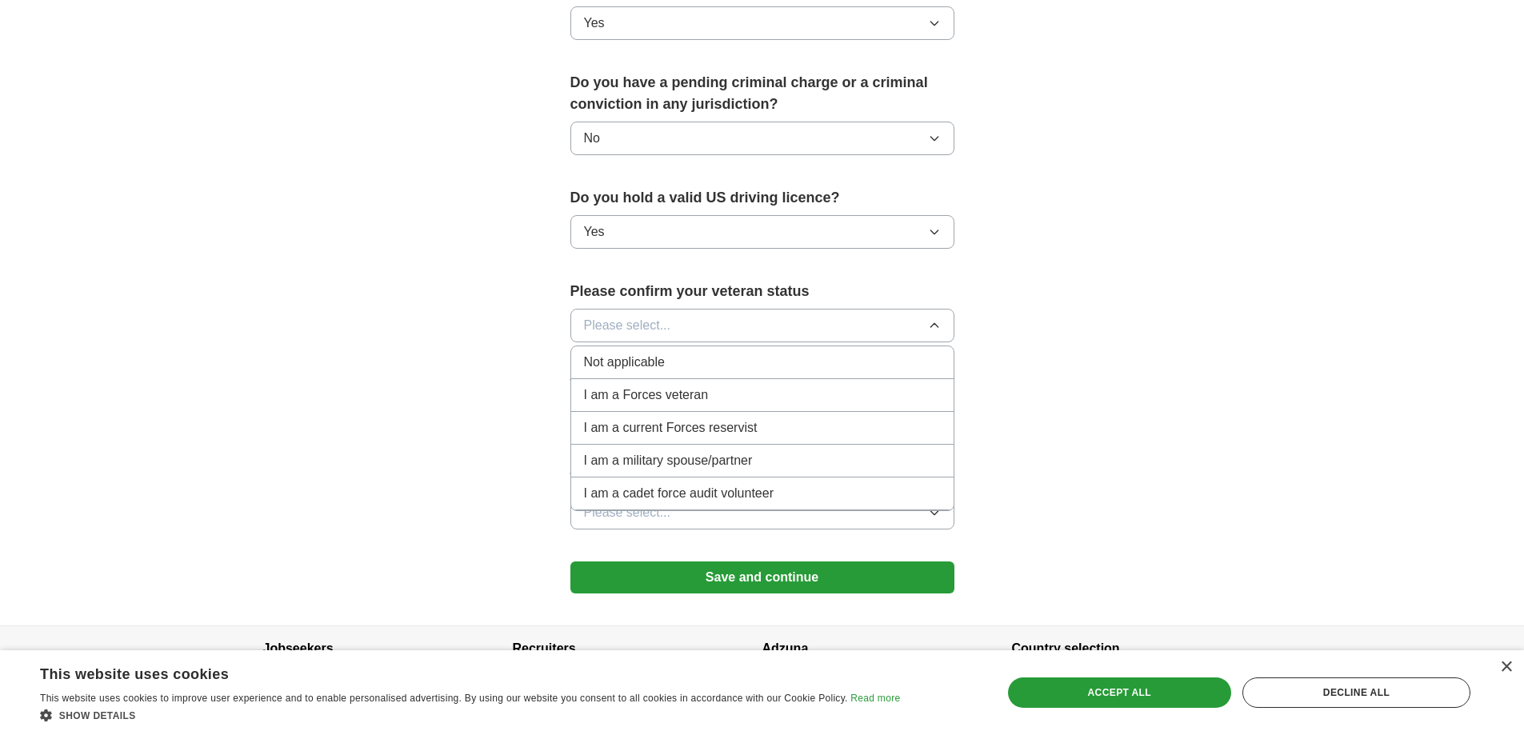
drag, startPoint x: 623, startPoint y: 344, endPoint x: 692, endPoint y: 368, distance: 72.9
click at [624, 353] on span "Not applicable" at bounding box center [624, 362] width 81 height 19
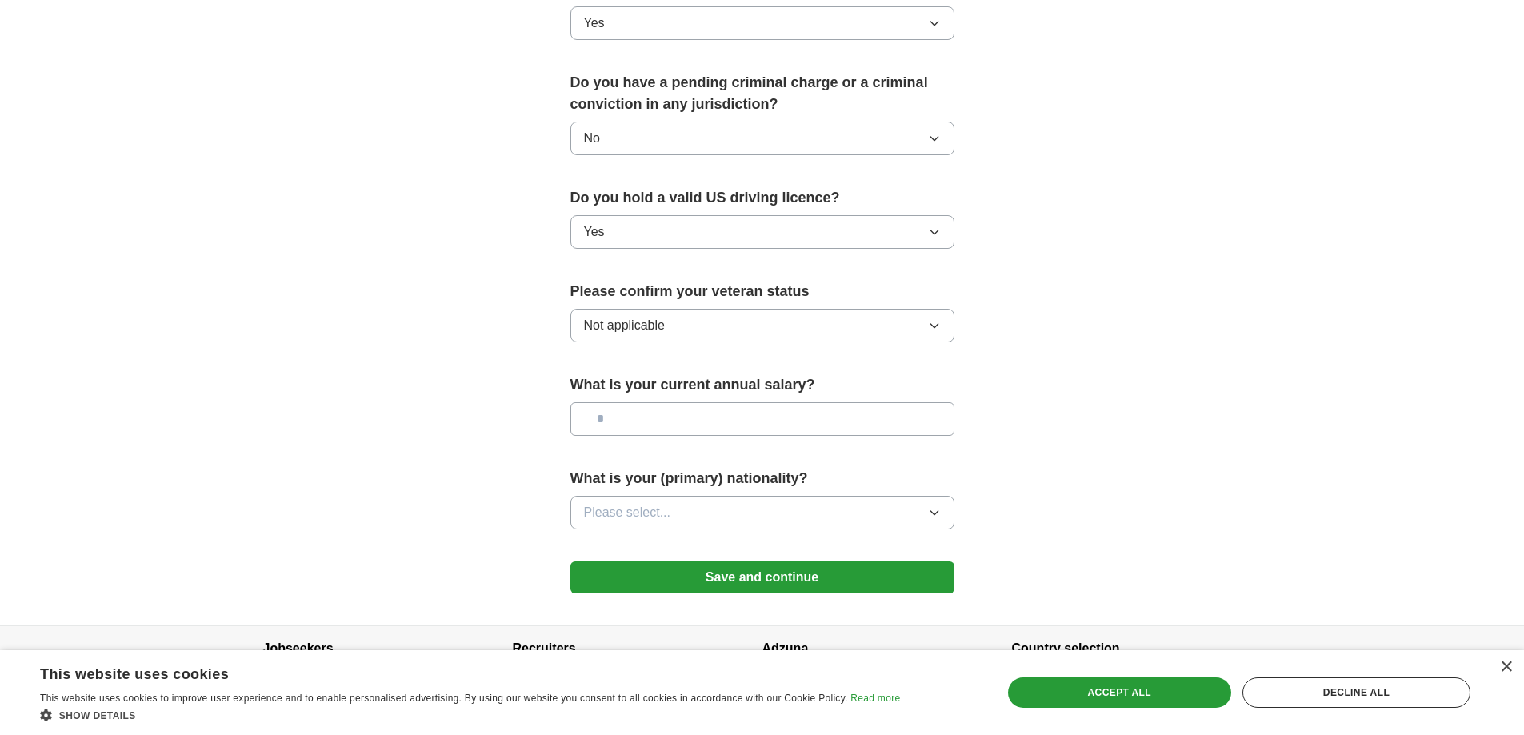
click at [642, 403] on input "text" at bounding box center [763, 420] width 384 height 34
type input "***"
drag, startPoint x: 686, startPoint y: 487, endPoint x: 687, endPoint y: 503, distance: 16.8
click at [686, 496] on button "Please select..." at bounding box center [763, 513] width 384 height 34
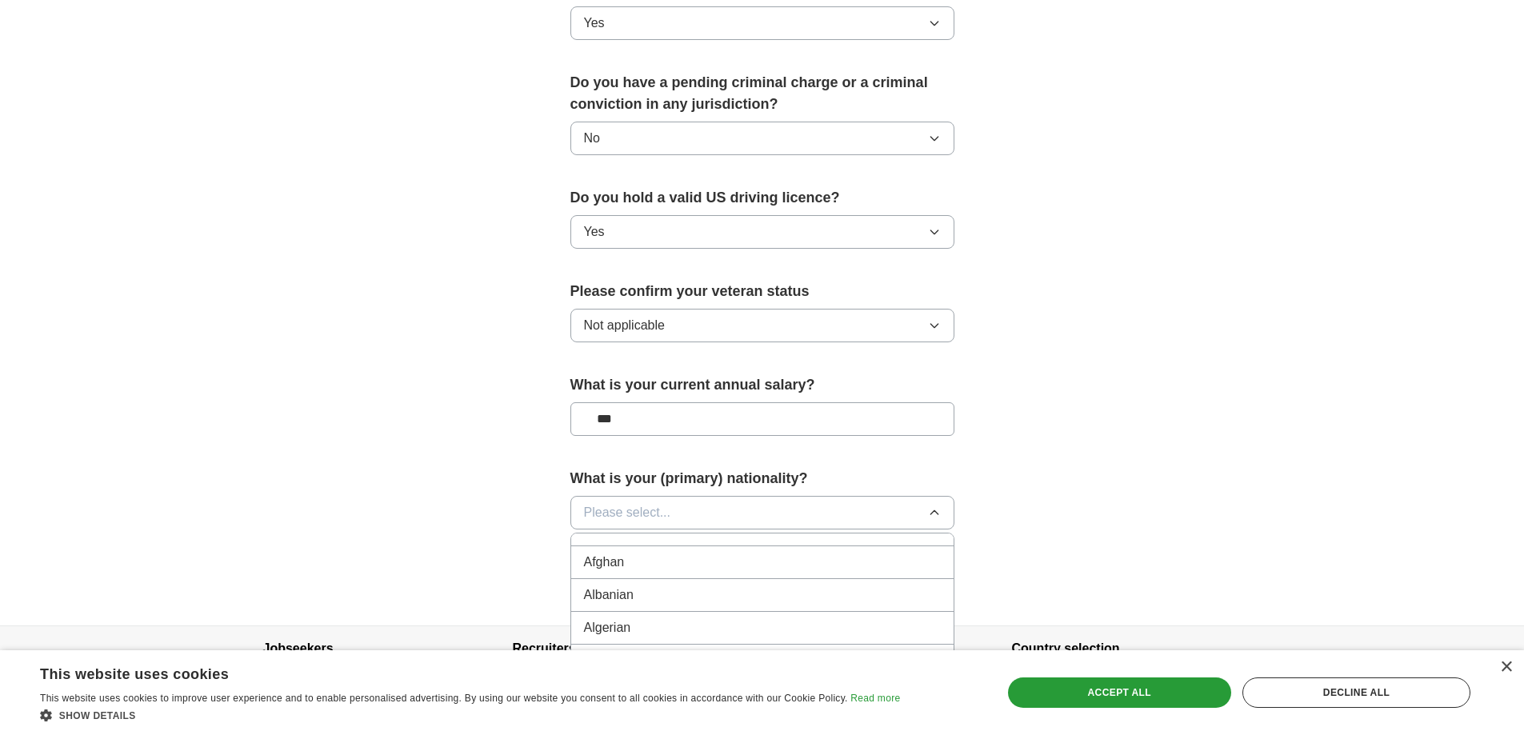
scroll to position [0, 0]
click at [632, 540] on span "American" at bounding box center [611, 549] width 54 height 19
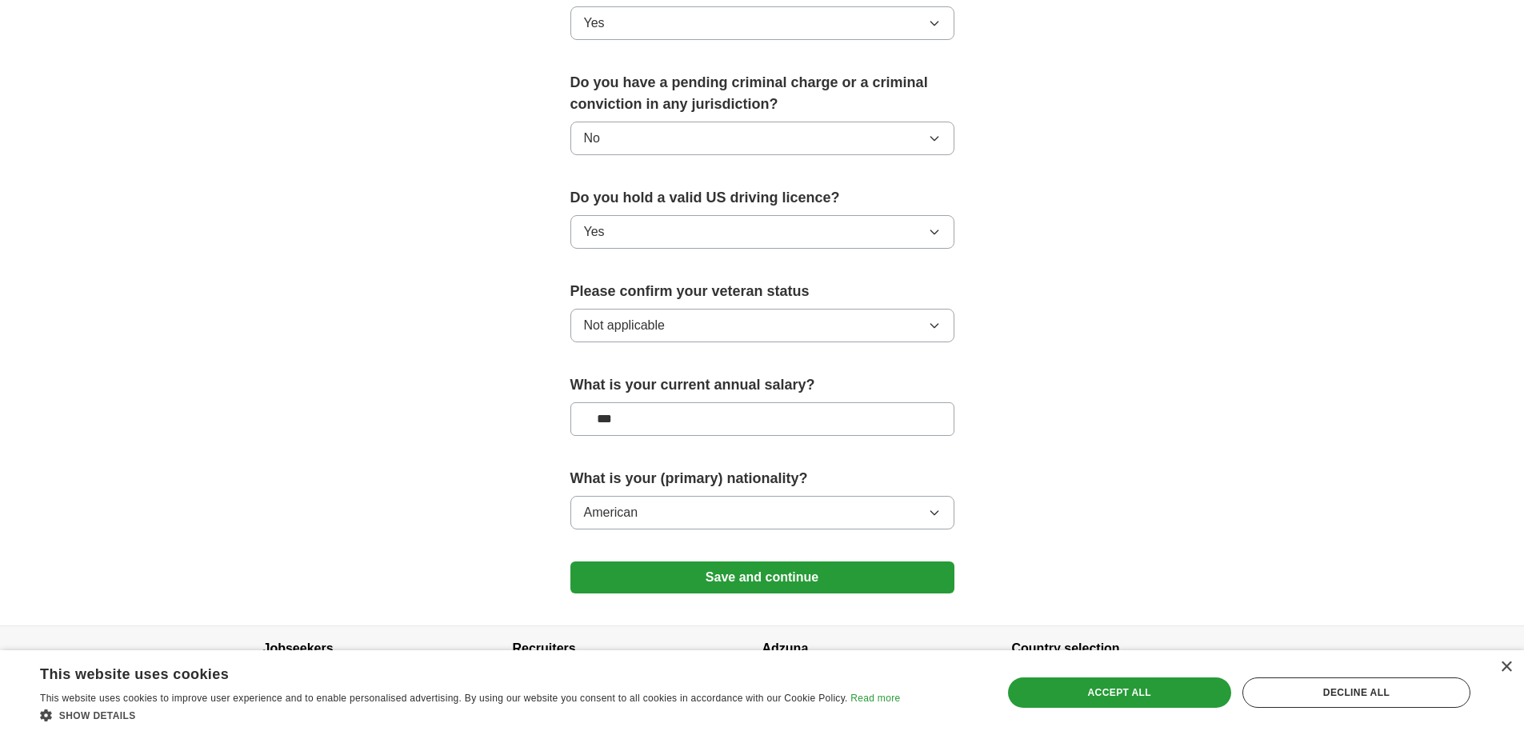
click at [815, 564] on button "Save and continue" at bounding box center [763, 578] width 384 height 32
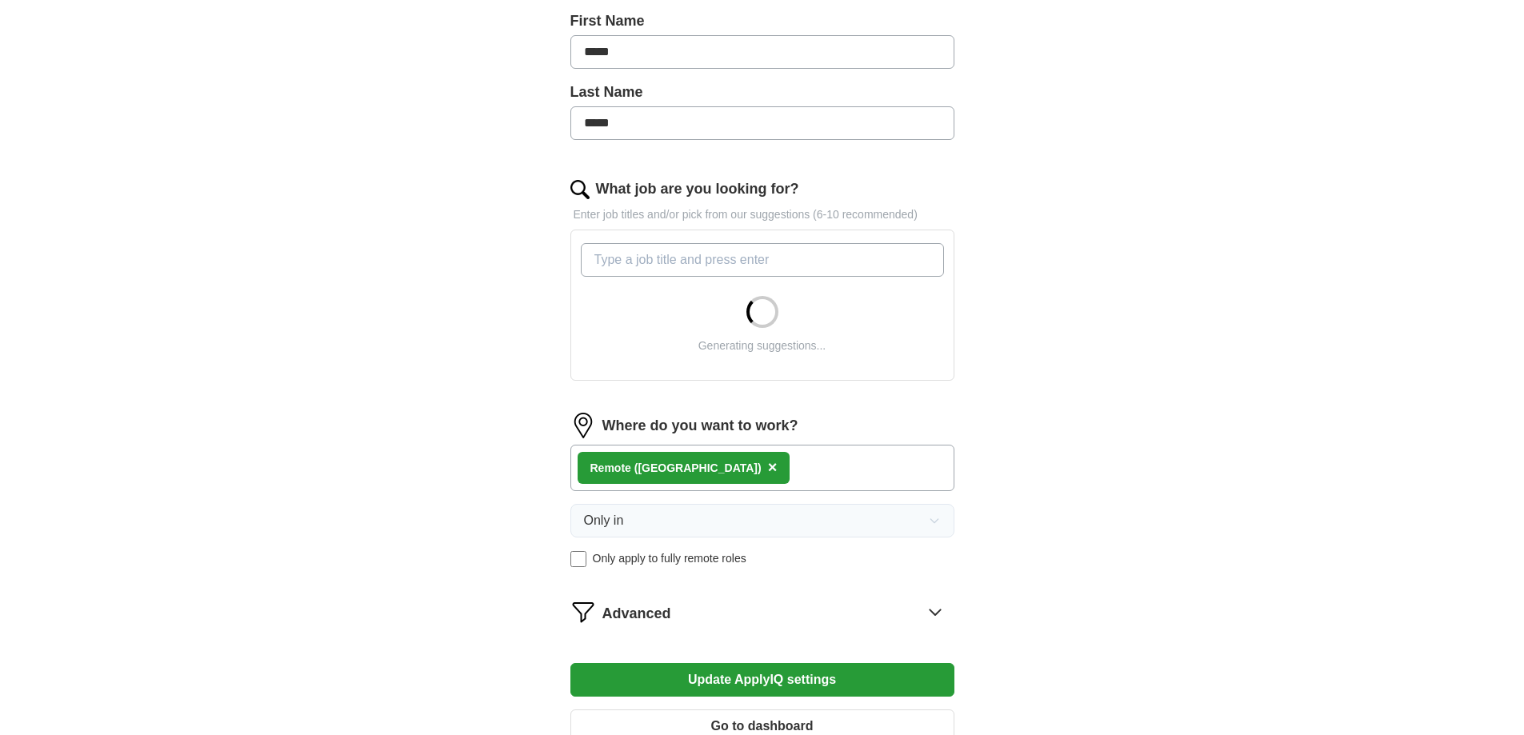
scroll to position [558, 0]
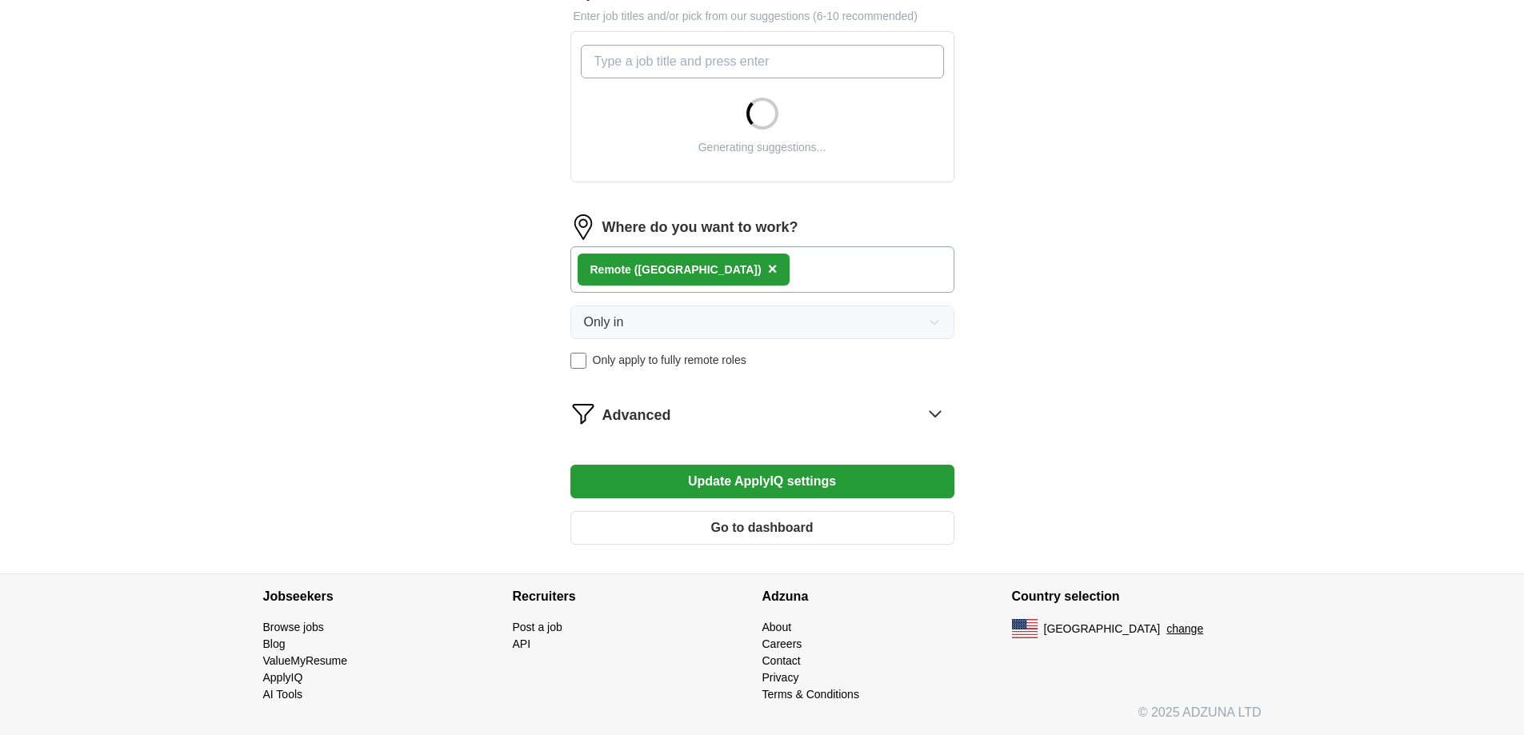
click at [835, 523] on button "Go to dashboard" at bounding box center [763, 528] width 384 height 34
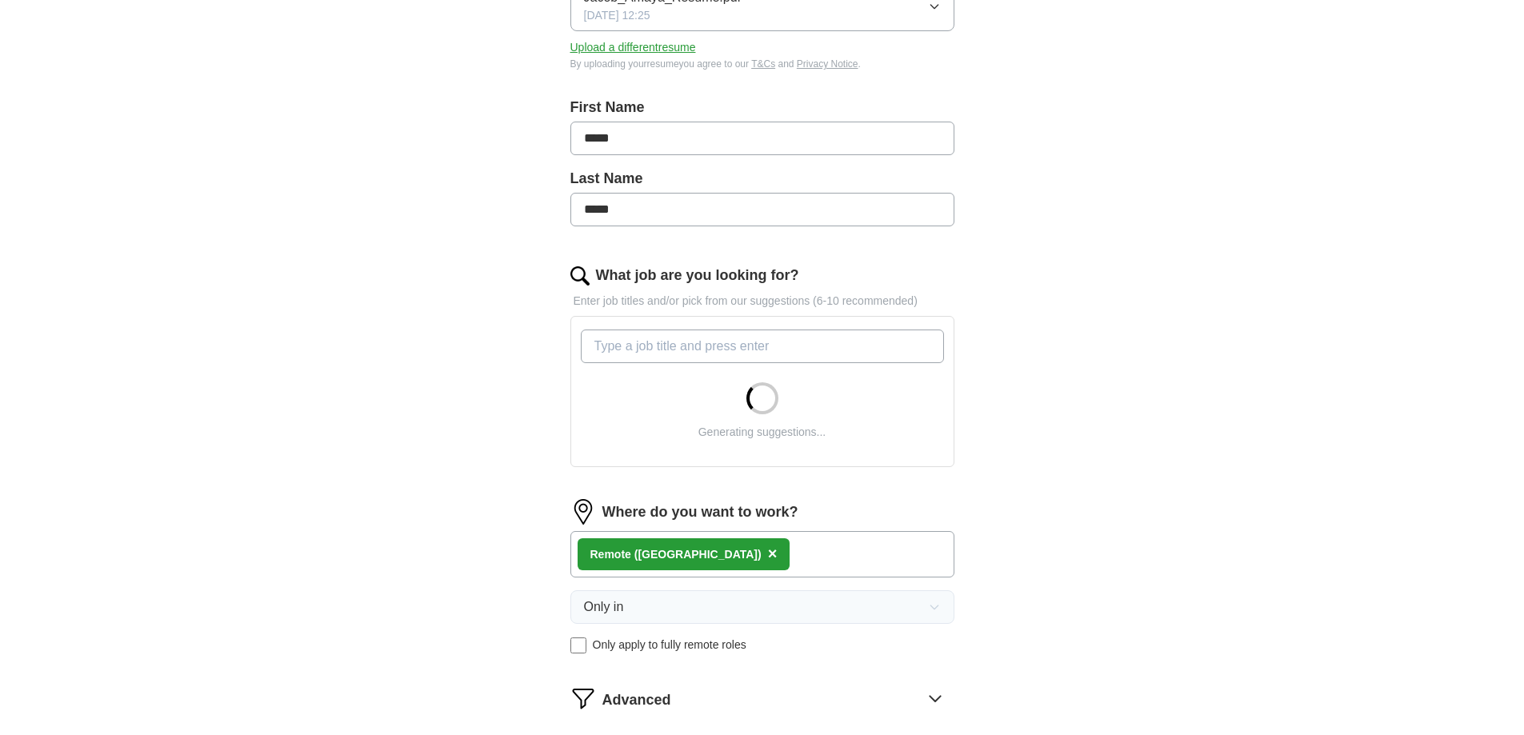
scroll to position [558, 0]
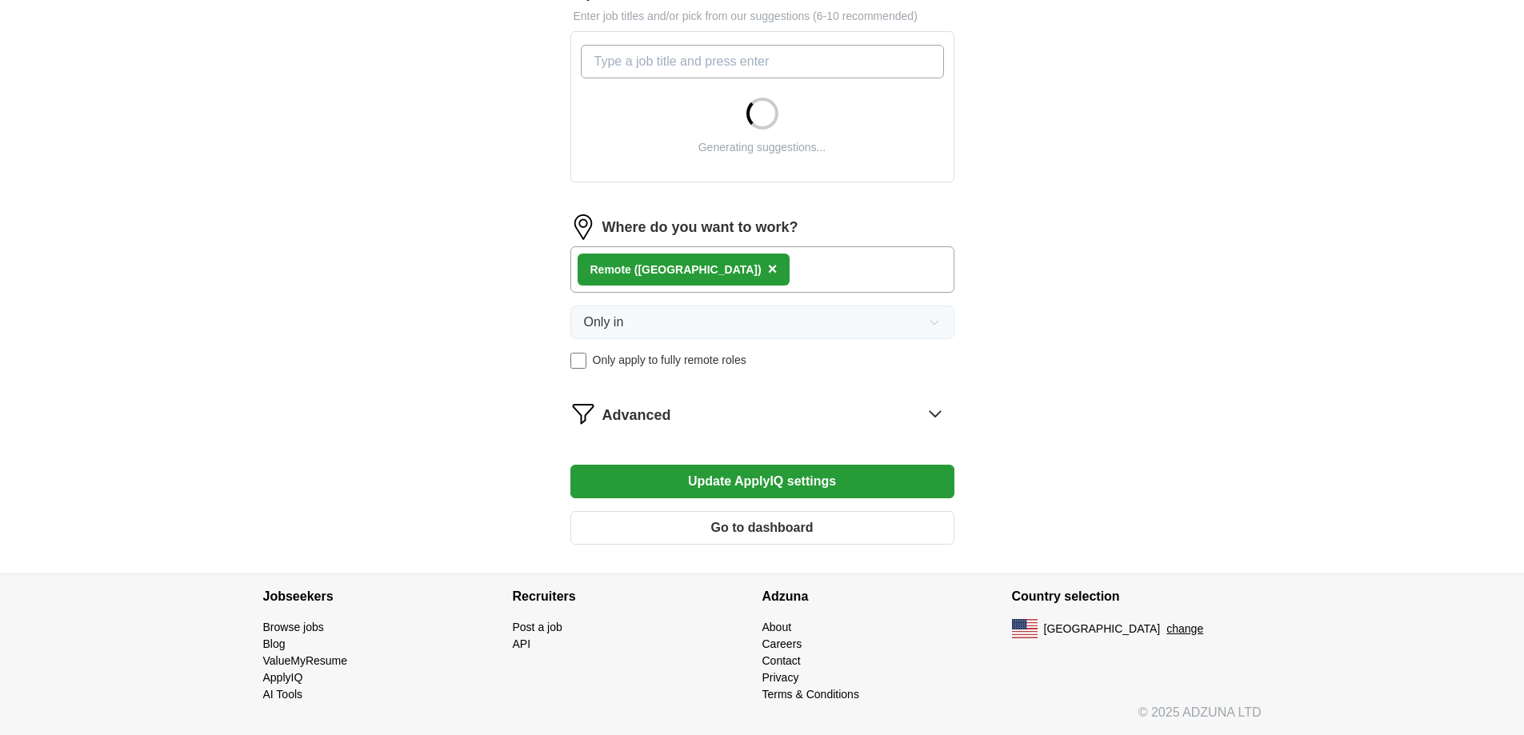
click at [615, 416] on span "Advanced" at bounding box center [637, 416] width 69 height 22
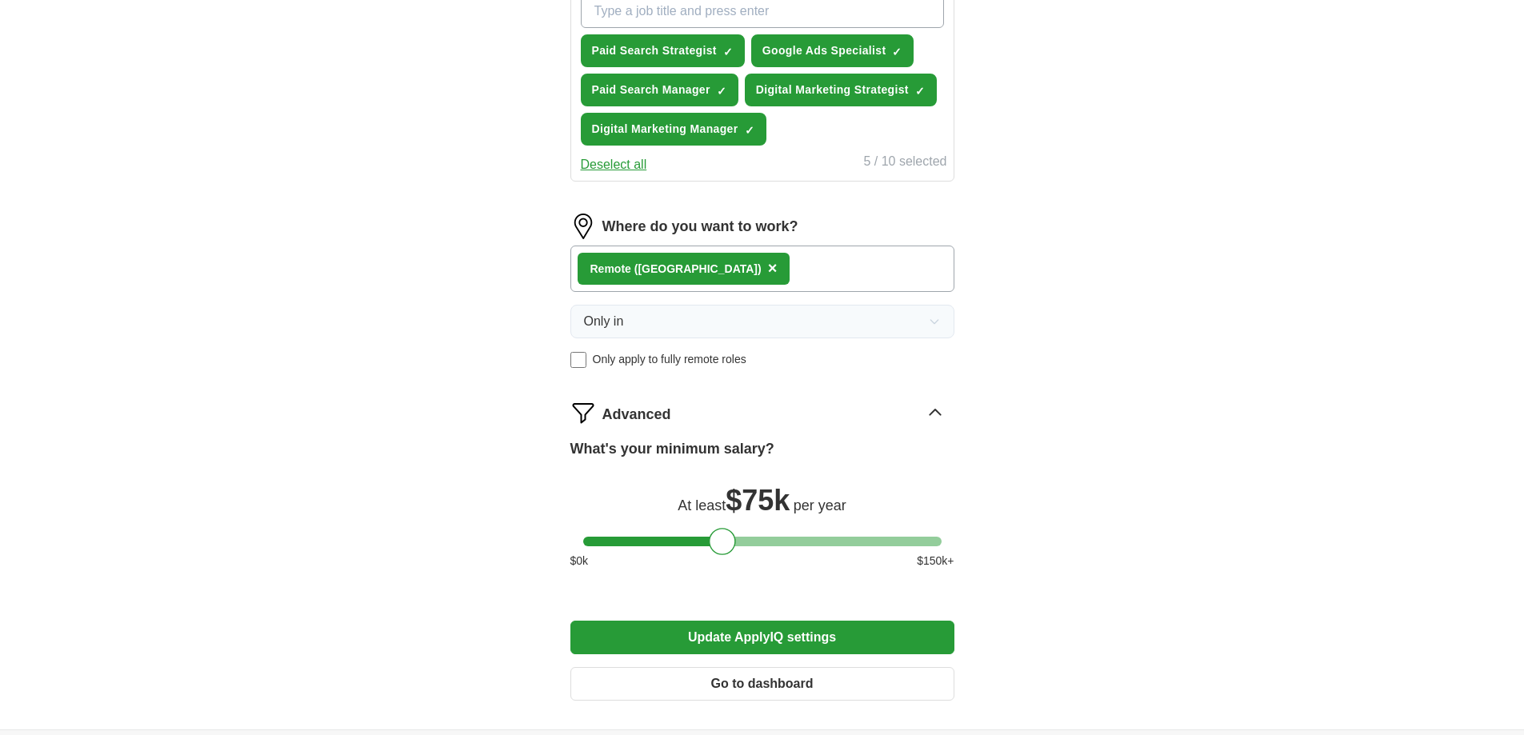
scroll to position [764, 0]
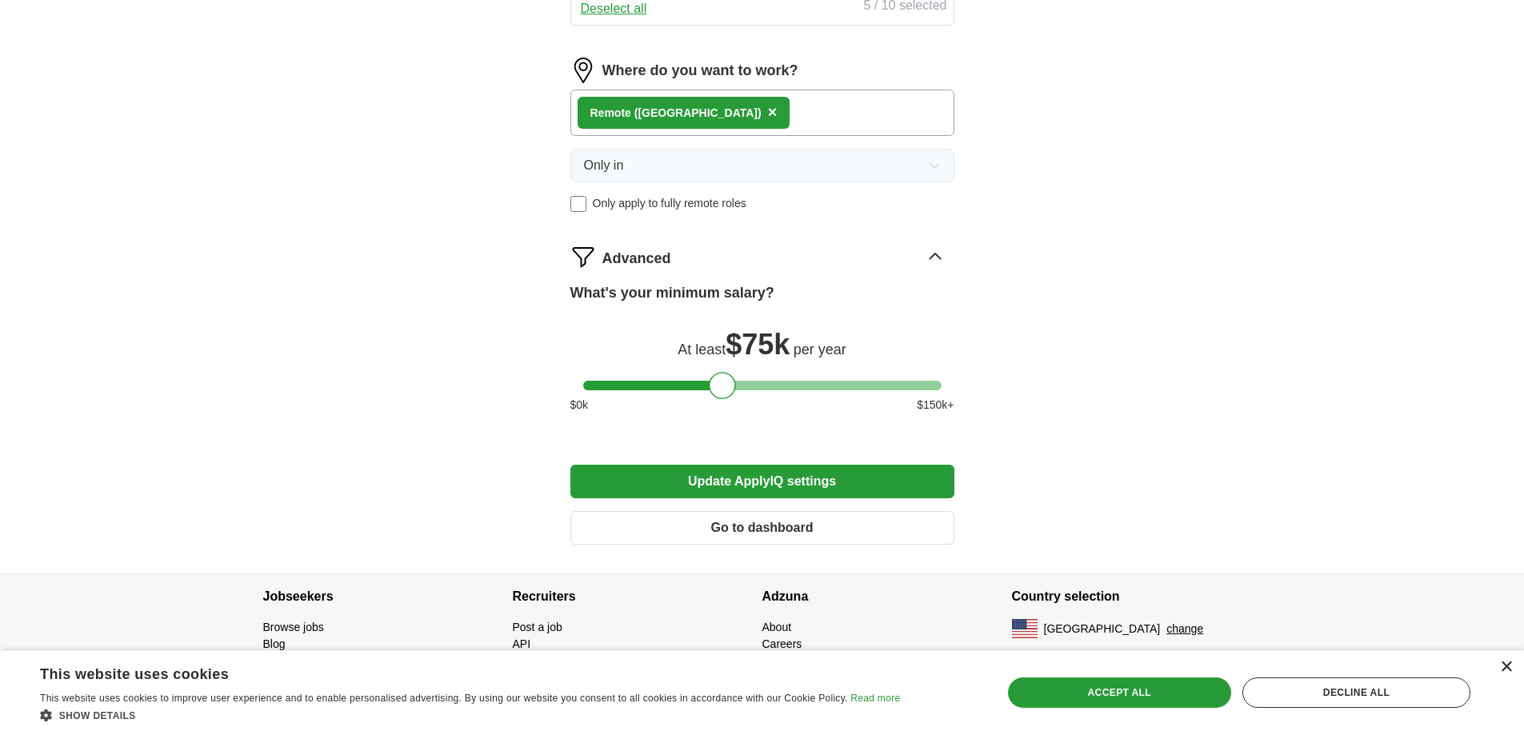
click at [1503, 665] on div "×" at bounding box center [1506, 668] width 12 height 12
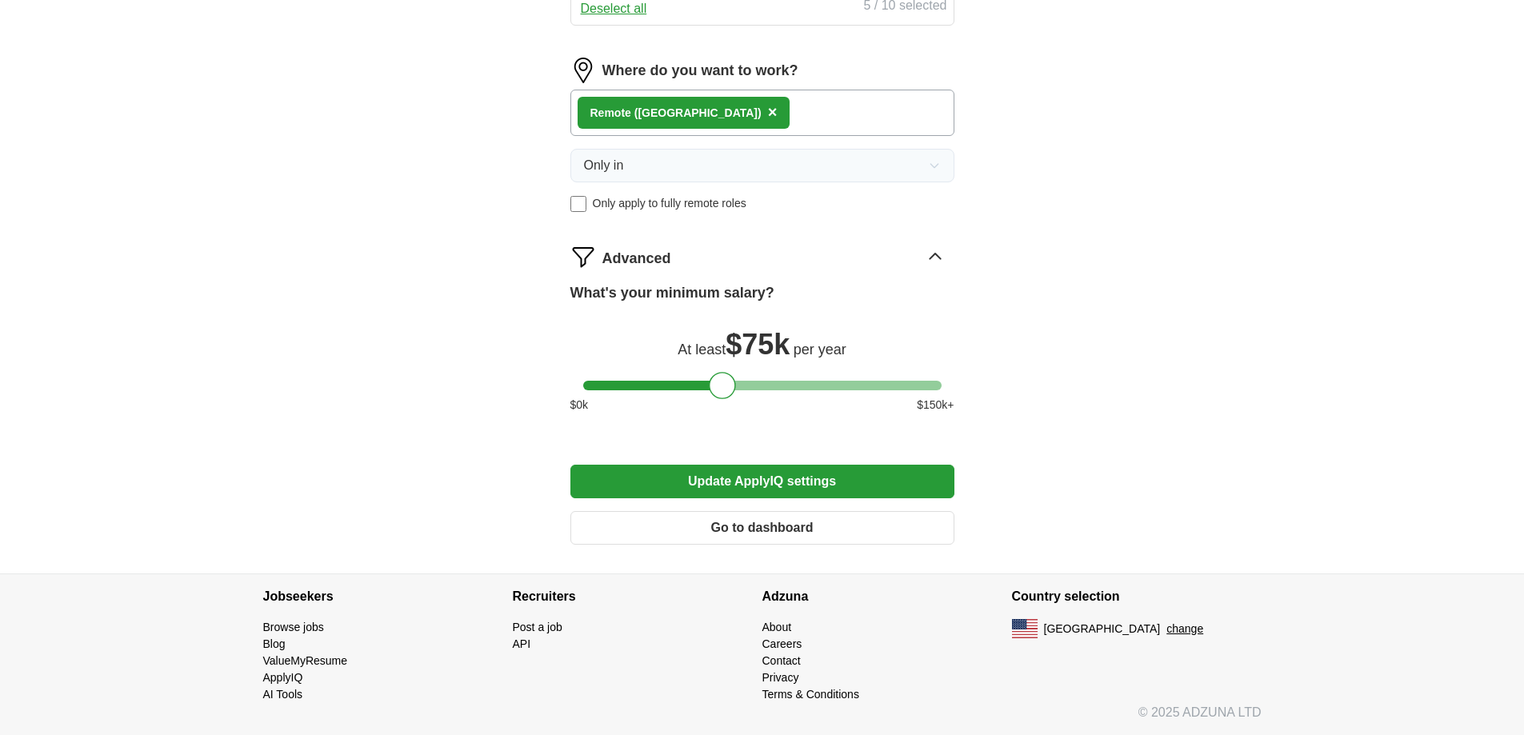
click at [663, 519] on button "Go to dashboard" at bounding box center [763, 528] width 384 height 34
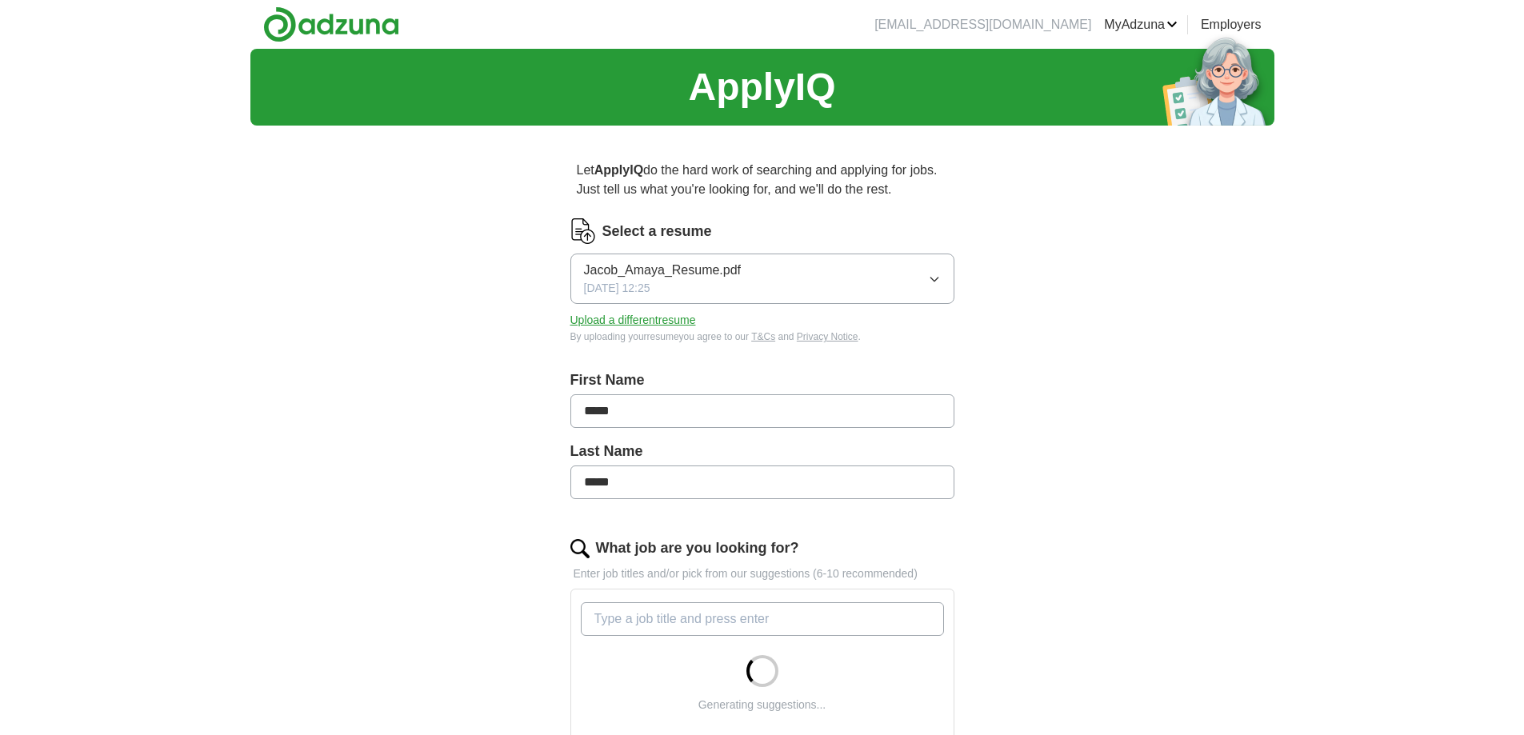
click at [648, 323] on button "Upload a different resume" at bounding box center [634, 320] width 126 height 17
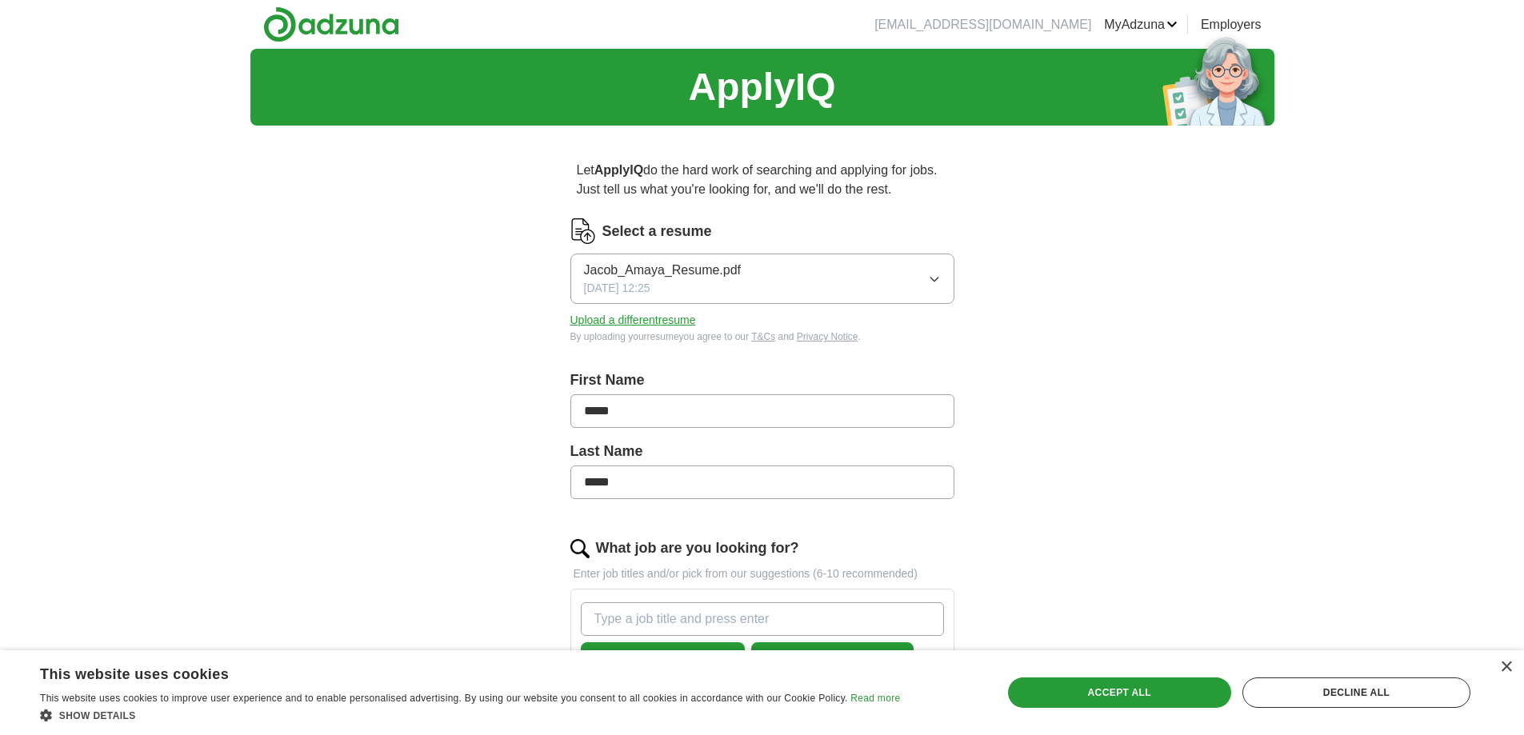
click at [769, 282] on button "Jacob_Amaya_Resume.pdf 10/14/2025, 12:25" at bounding box center [763, 279] width 384 height 50
click at [1191, 306] on div "ApplyIQ Let ApplyIQ do the hard work of searching and applying for jobs. Just t…" at bounding box center [762, 677] width 1024 height 1257
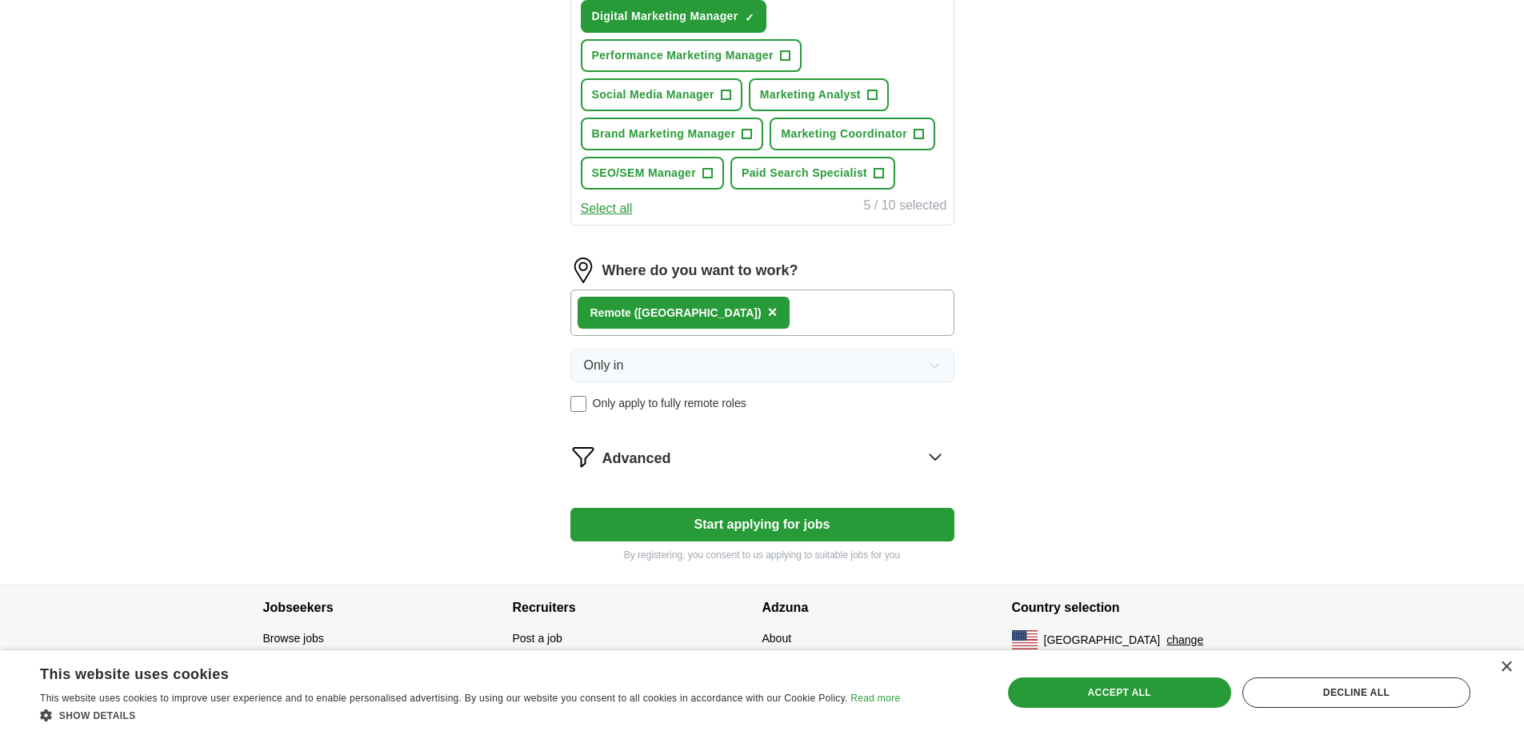
scroll to position [732, 0]
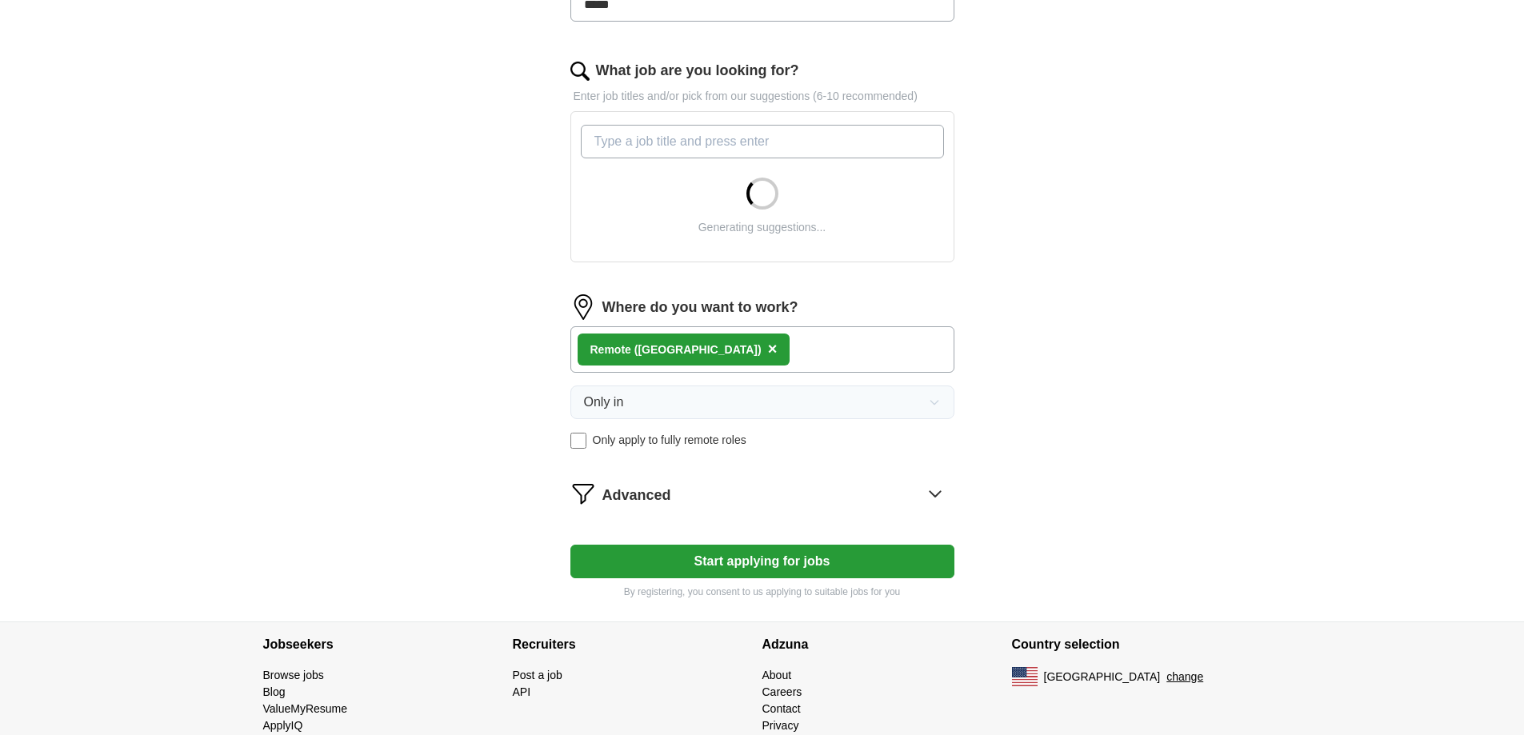
scroll to position [526, 0]
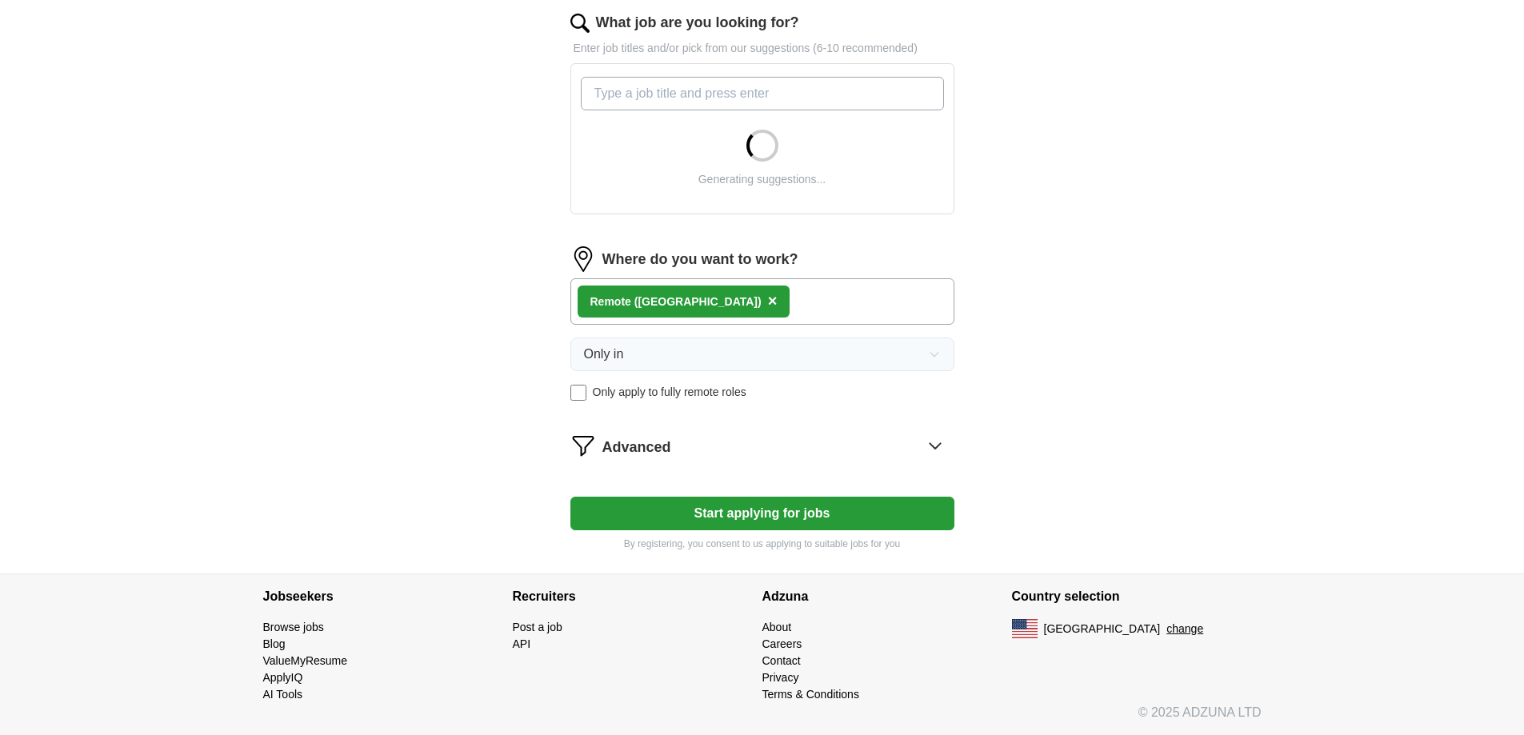
click at [711, 440] on div "Advanced" at bounding box center [779, 446] width 352 height 26
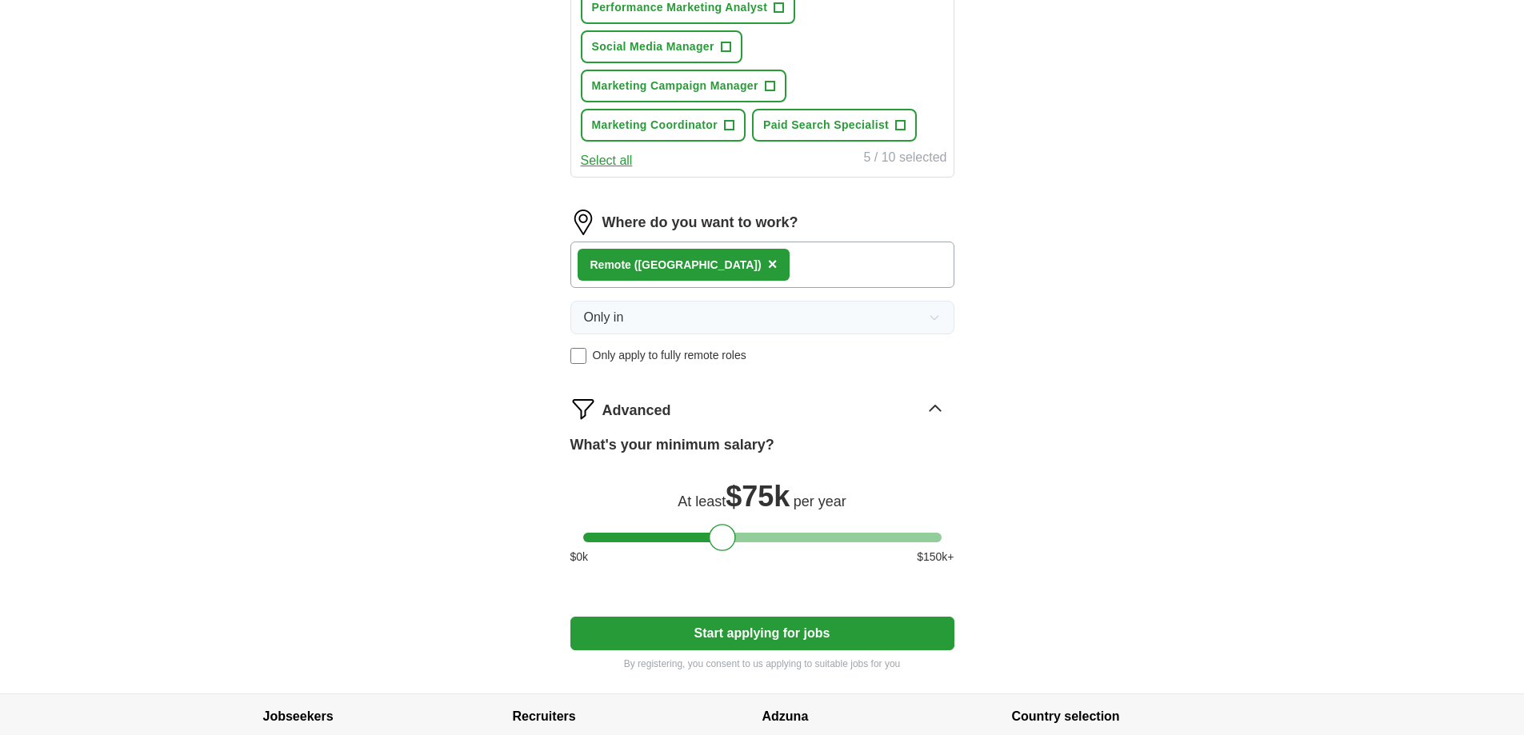
scroll to position [928, 0]
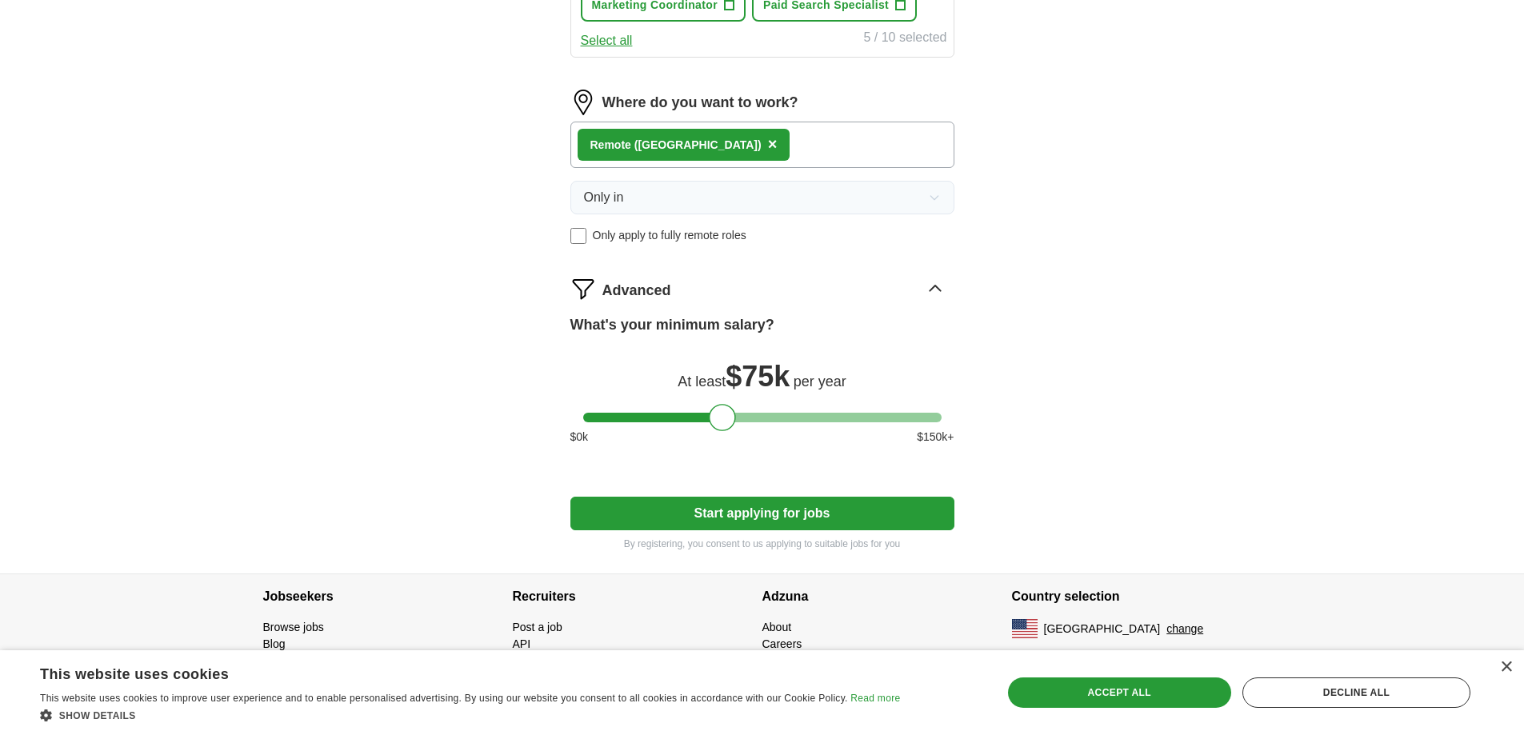
click at [726, 507] on button "Start applying for jobs" at bounding box center [763, 514] width 384 height 34
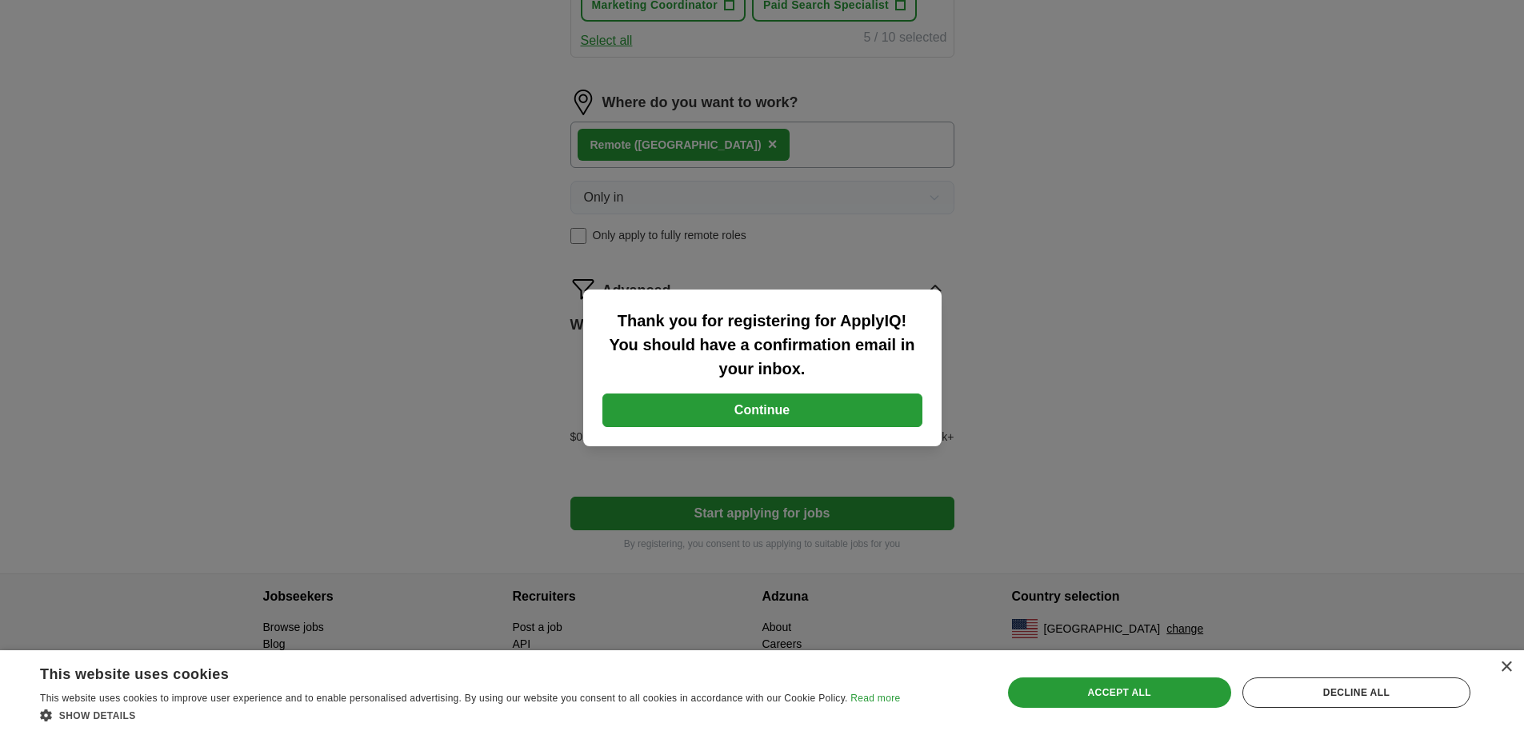
click at [734, 411] on button "Continue" at bounding box center [763, 411] width 320 height 34
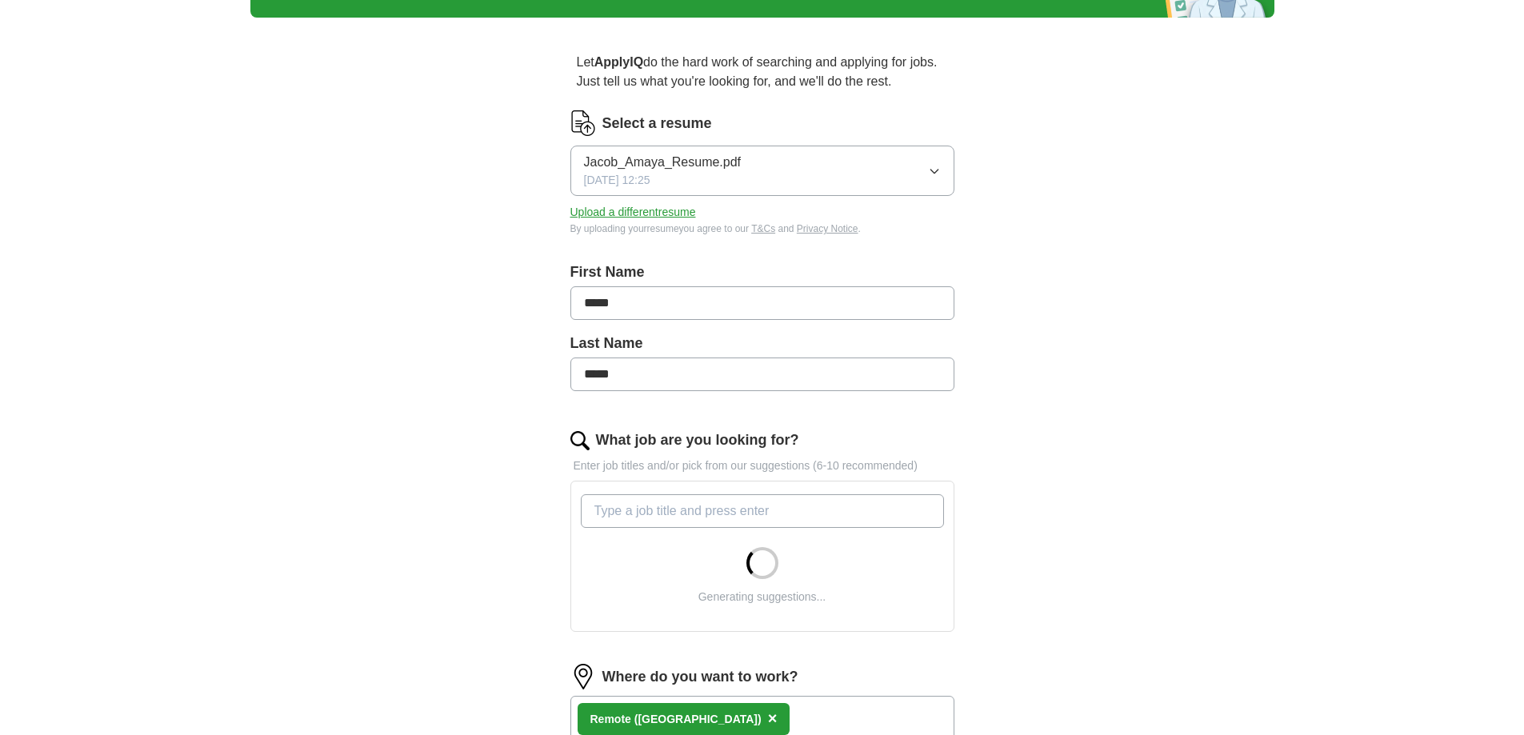
scroll to position [558, 0]
